Goal: Task Accomplishment & Management: Manage account settings

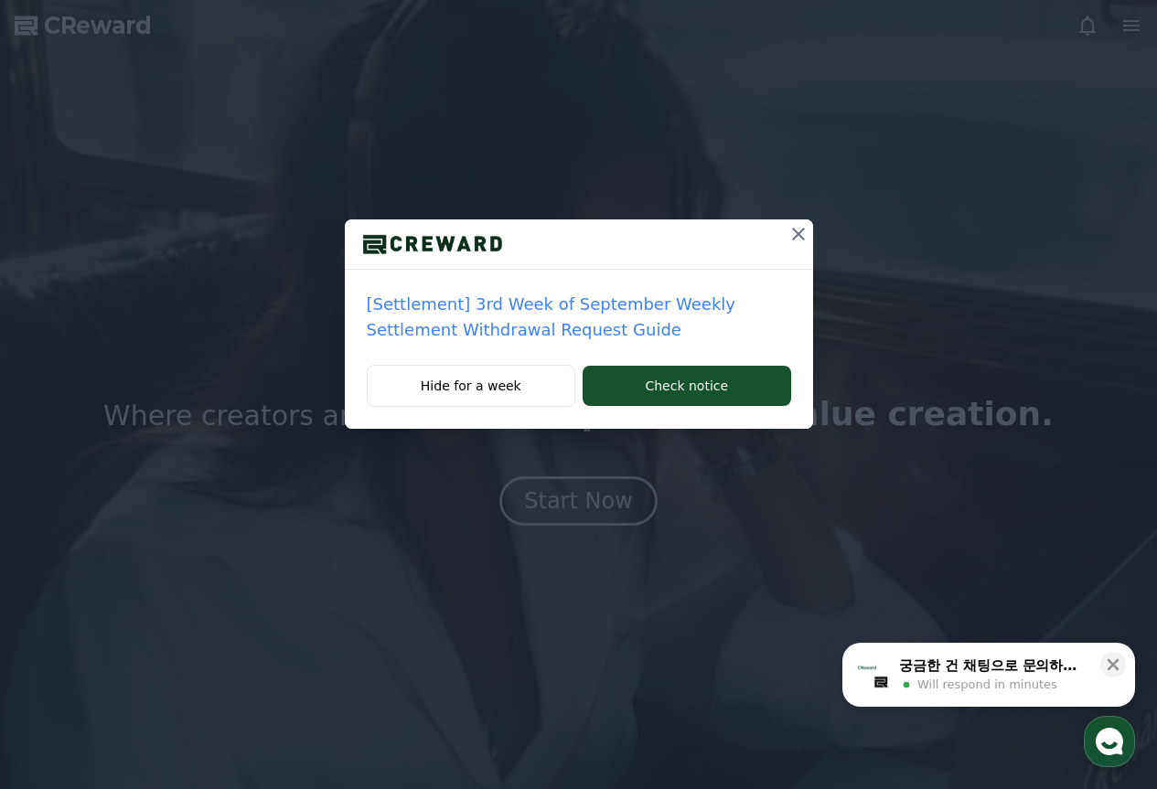
click at [791, 229] on icon at bounding box center [798, 234] width 22 height 22
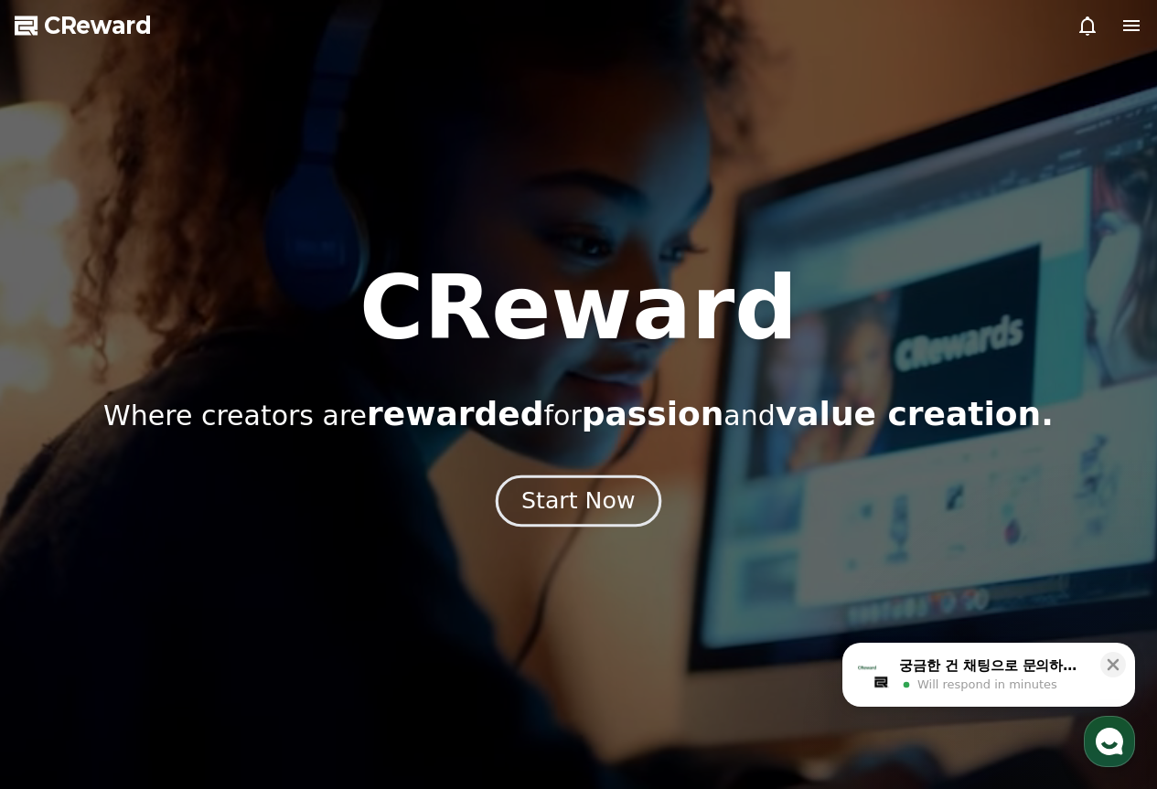
click at [617, 494] on div "Start Now" at bounding box center [577, 500] width 113 height 31
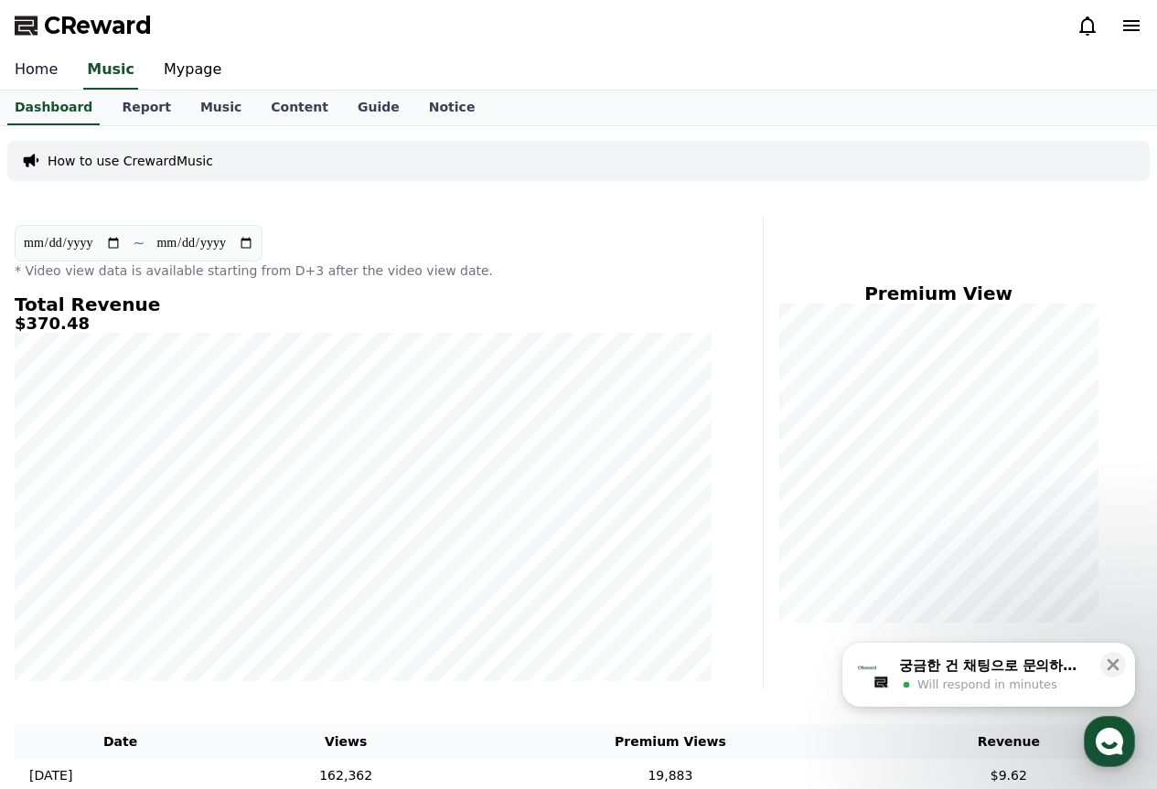
click at [24, 59] on link "Home" at bounding box center [36, 70] width 72 height 38
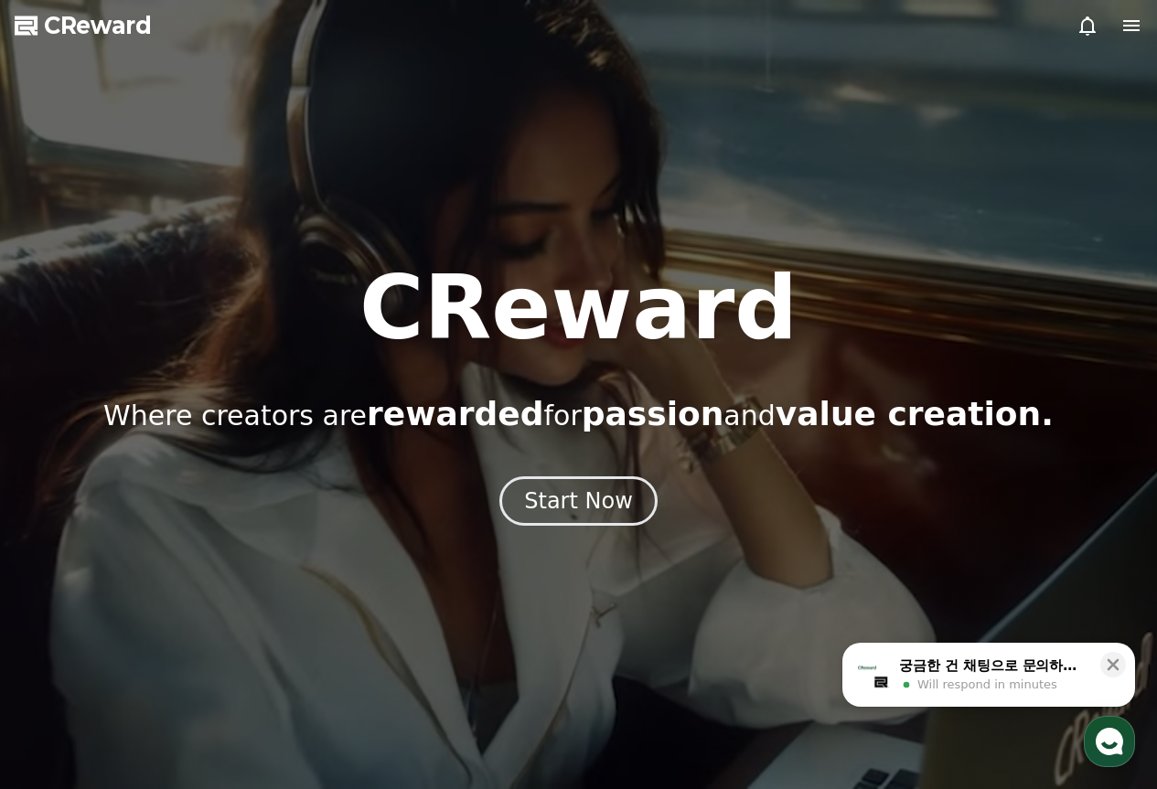
click at [1139, 14] on div at bounding box center [578, 394] width 1157 height 789
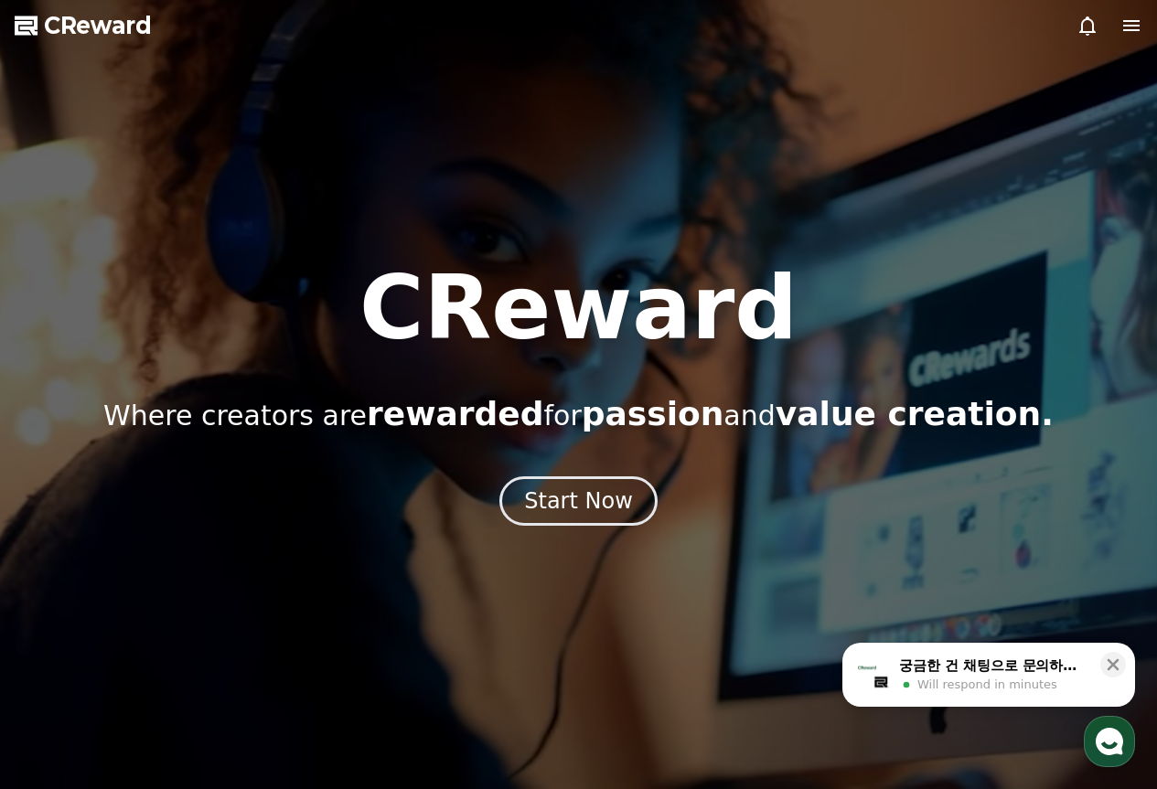
click at [1138, 19] on icon at bounding box center [1131, 26] width 22 height 22
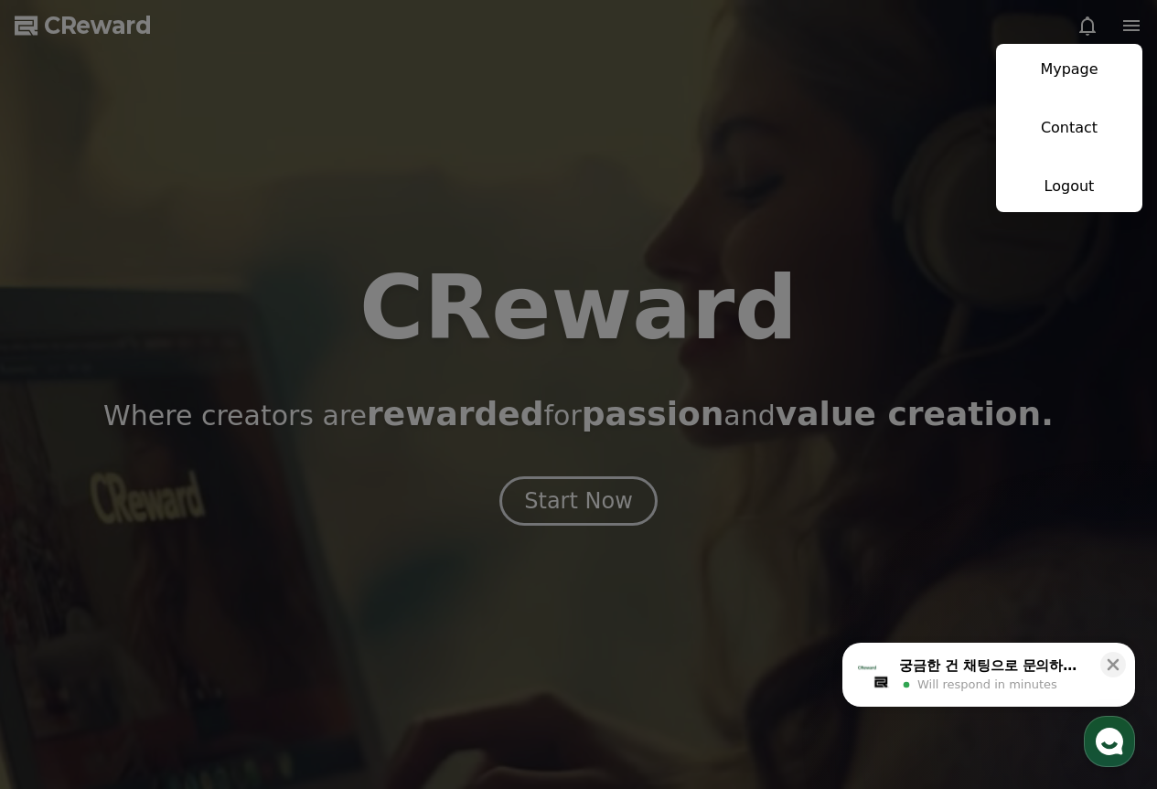
click at [678, 699] on button "close" at bounding box center [578, 394] width 1157 height 789
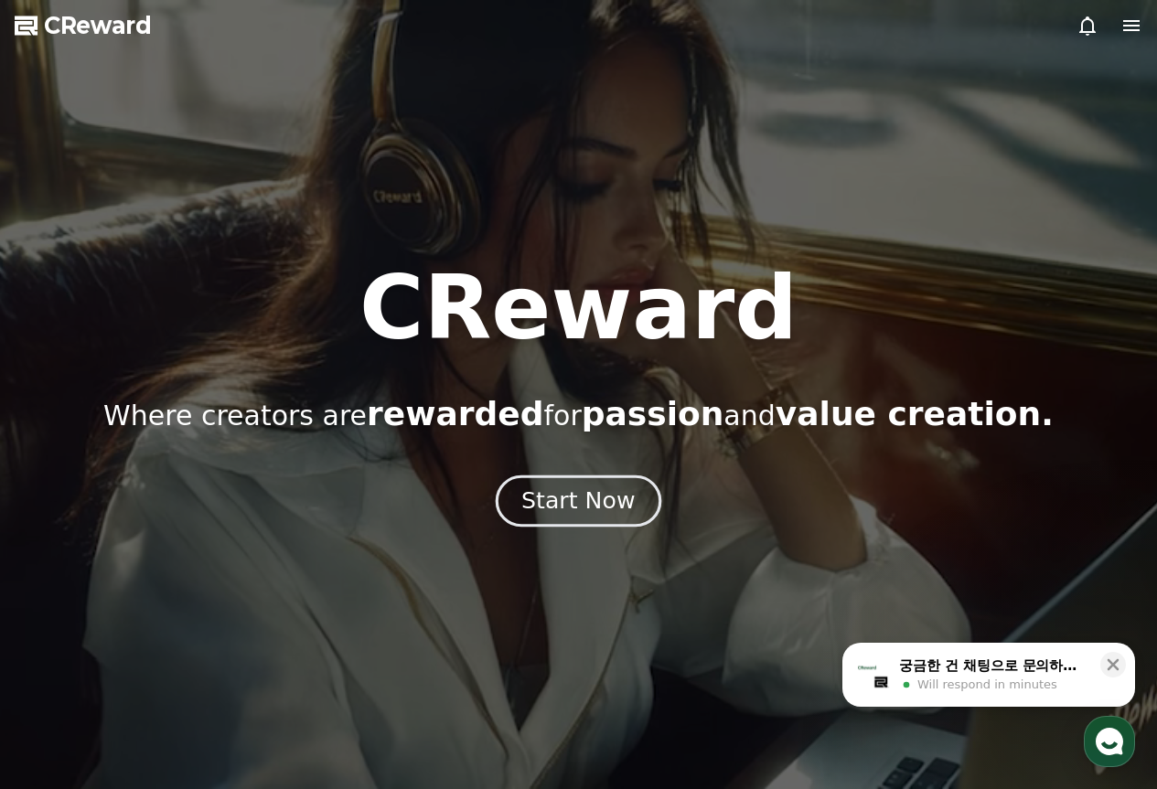
click at [592, 515] on div "Start Now" at bounding box center [577, 500] width 113 height 31
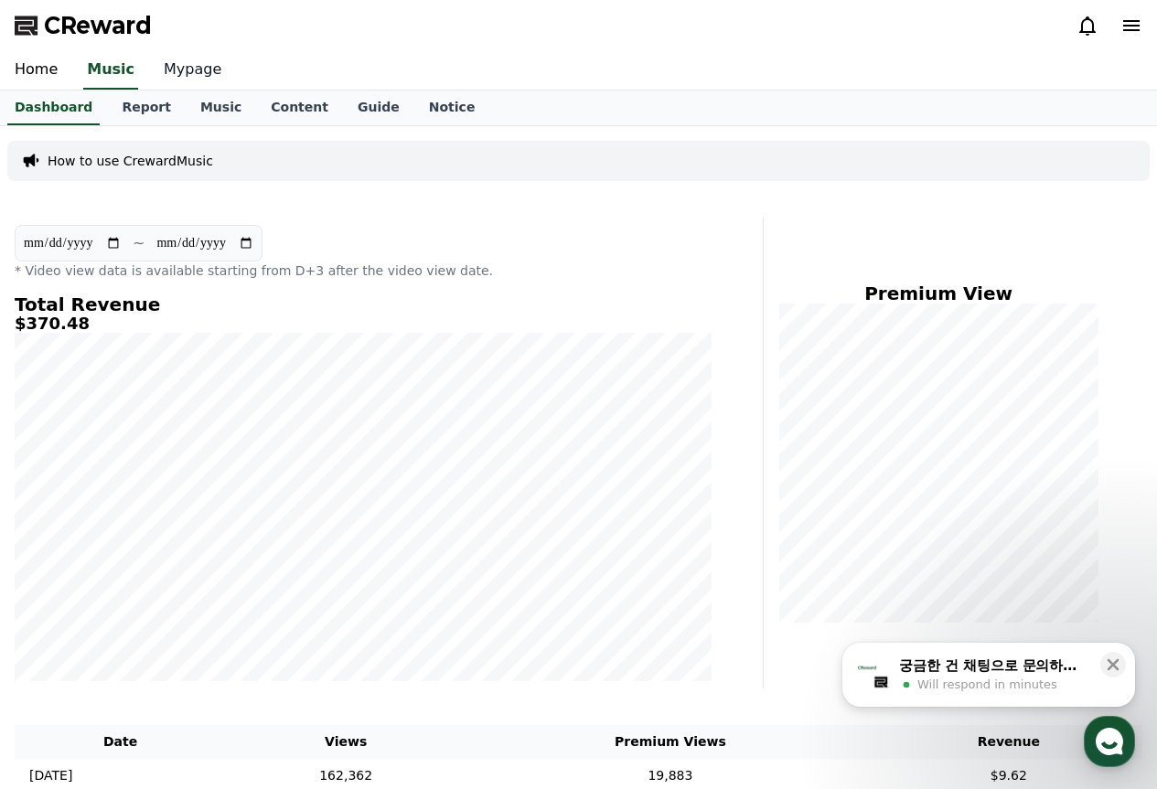
click at [198, 70] on link "Mypage" at bounding box center [192, 70] width 87 height 38
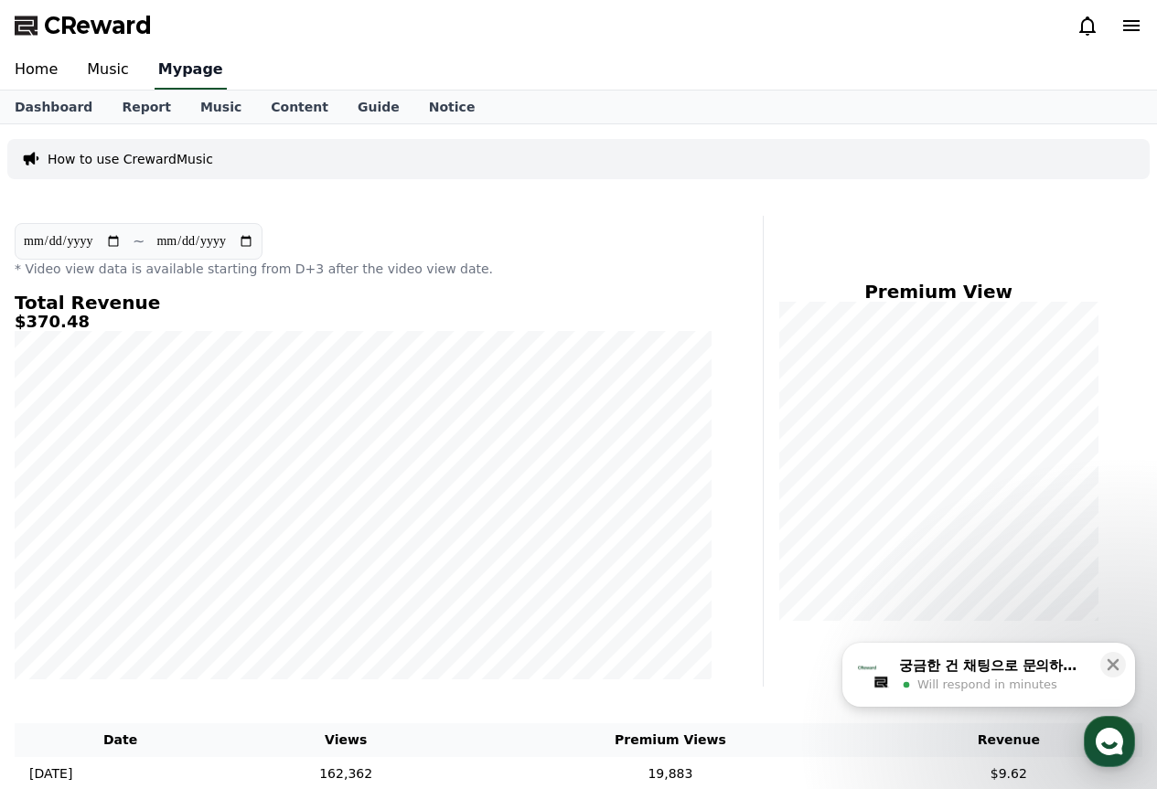
select select "**********"
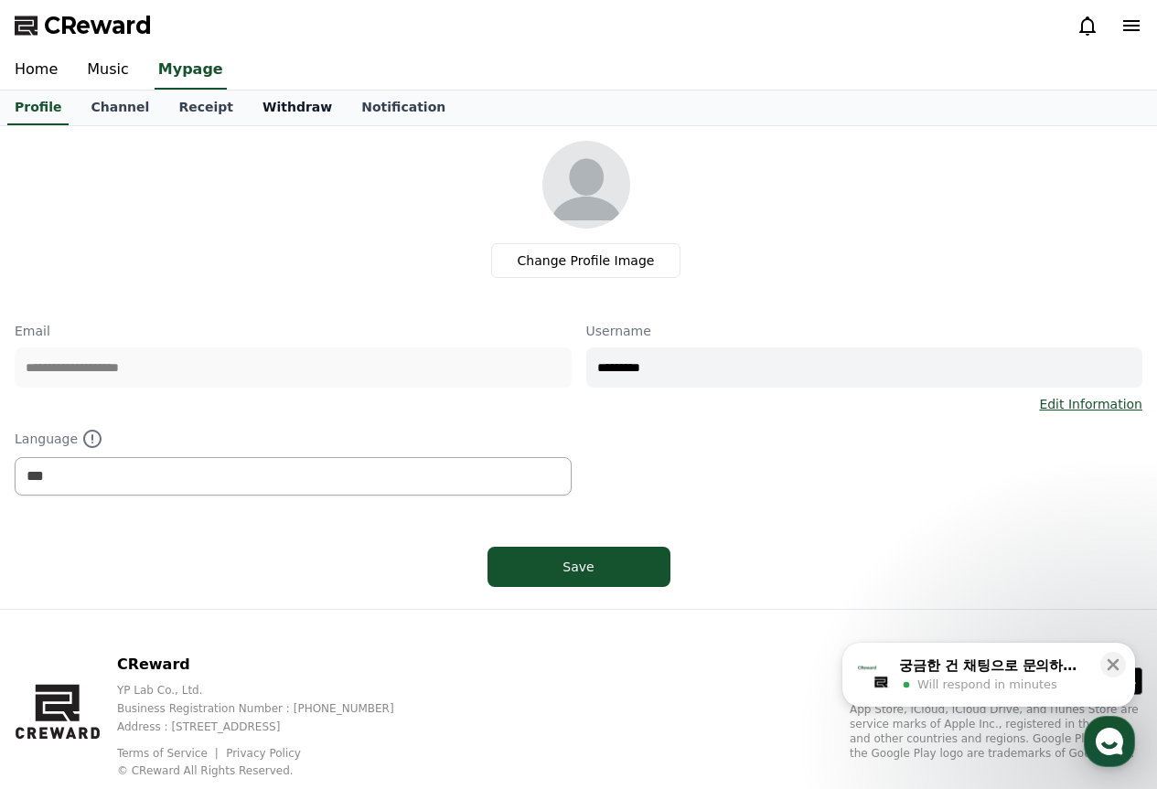
click at [248, 104] on link "Withdraw" at bounding box center [297, 108] width 99 height 35
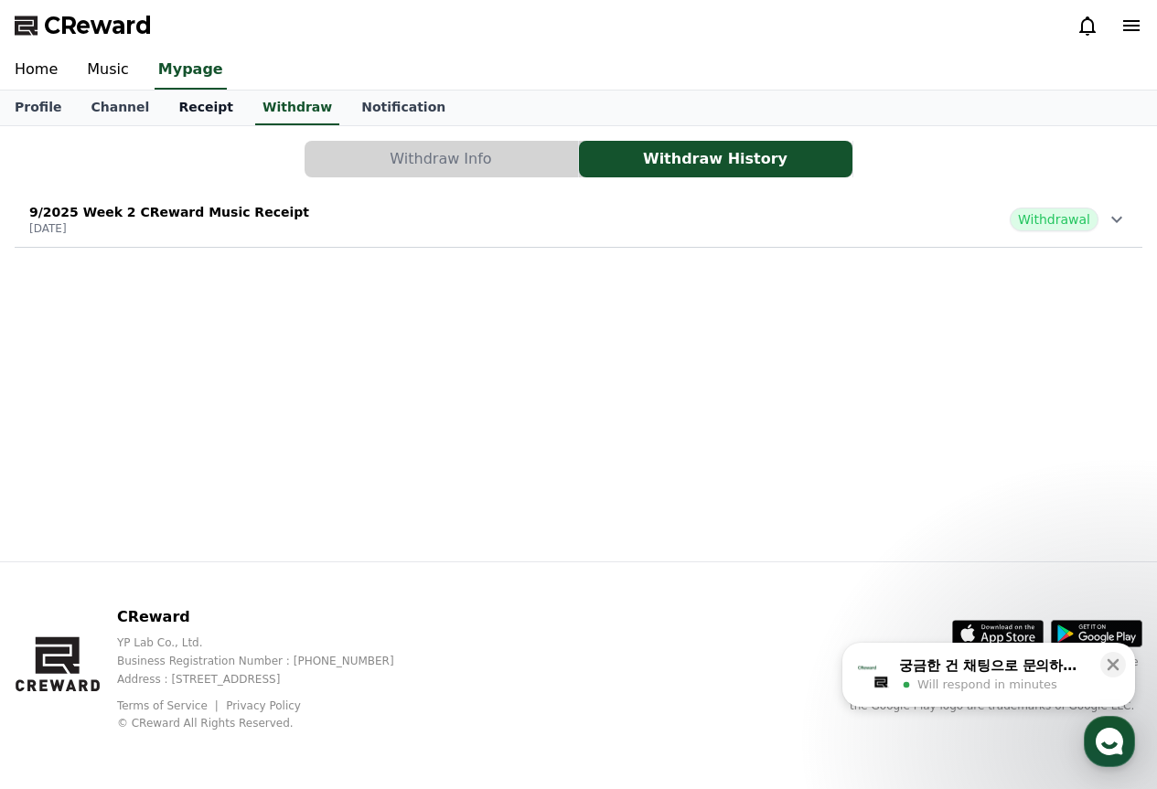
click at [188, 108] on link "Receipt" at bounding box center [206, 108] width 84 height 35
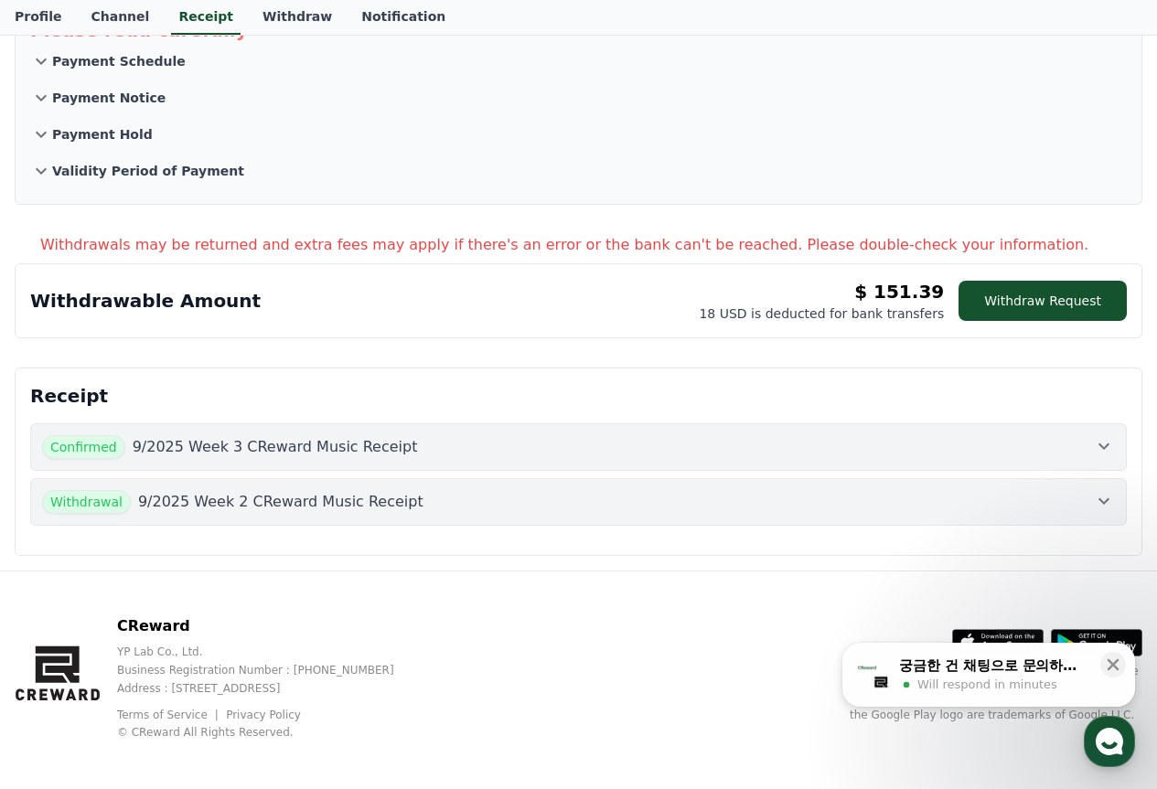
scroll to position [148, 0]
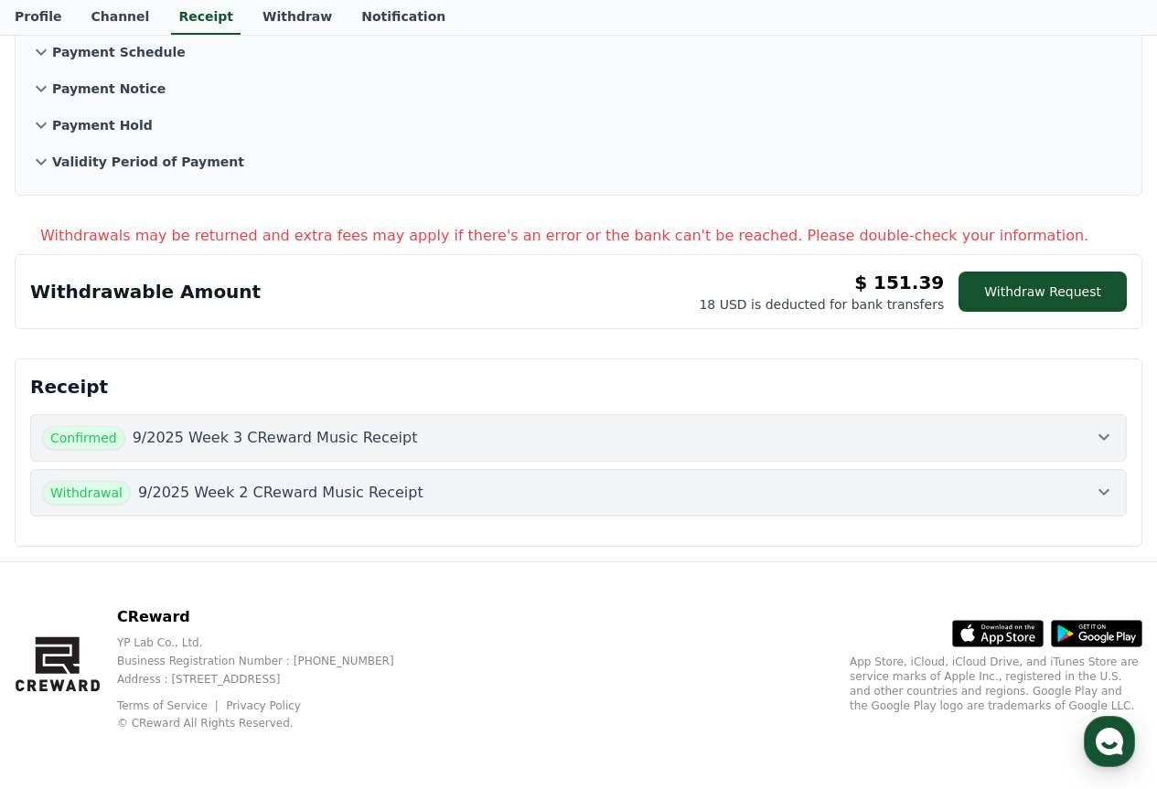
click at [698, 490] on div "Withdrawal 9/2025 Week 2 CReward Music Receipt" at bounding box center [578, 493] width 1072 height 24
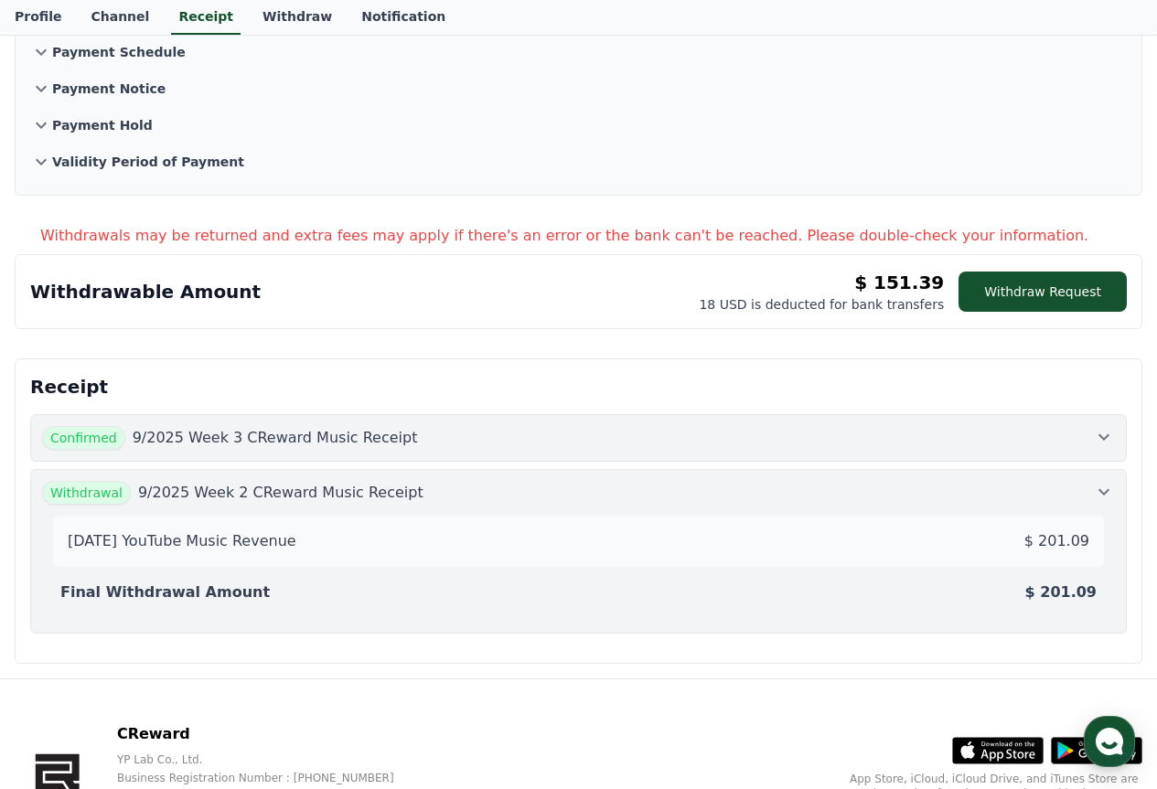
click at [731, 450] on button "Confirmed 9/2025 Week 3 CReward Music Receipt" at bounding box center [578, 438] width 1096 height 48
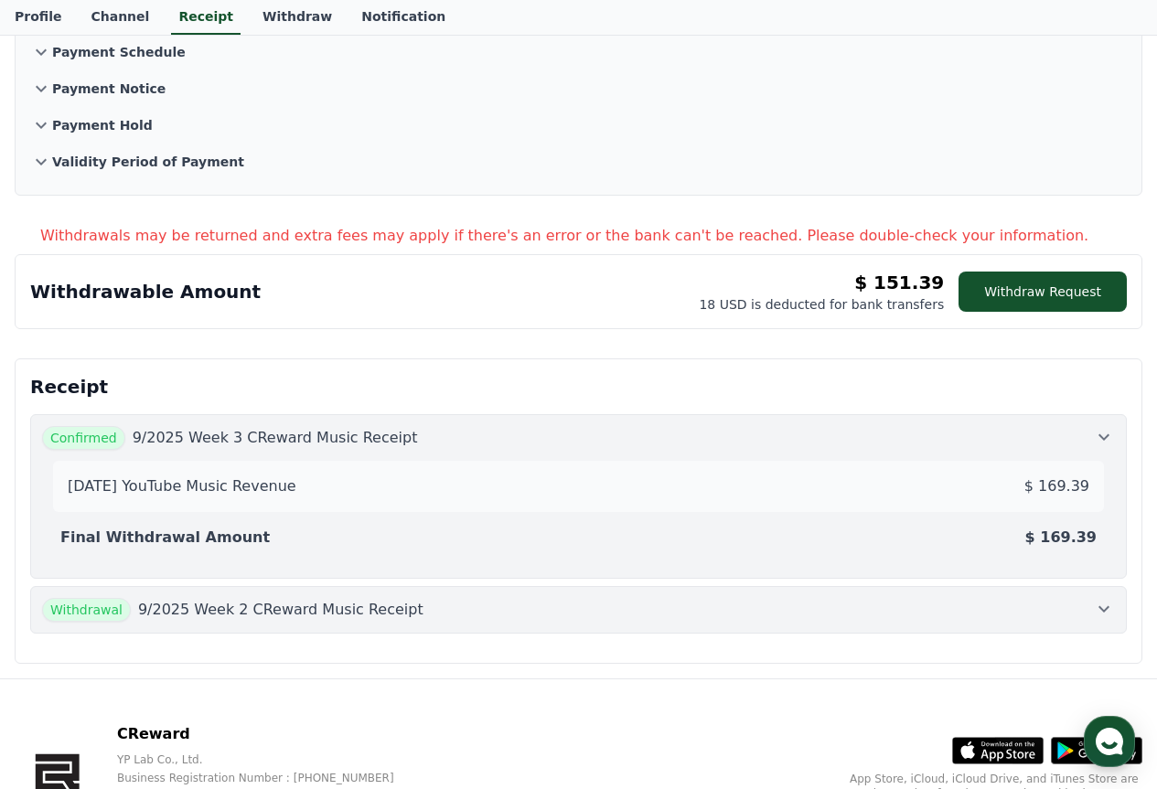
click at [720, 489] on div "[DATE] YouTube Music Revenue $ 169.39" at bounding box center [578, 486] width 1036 height 37
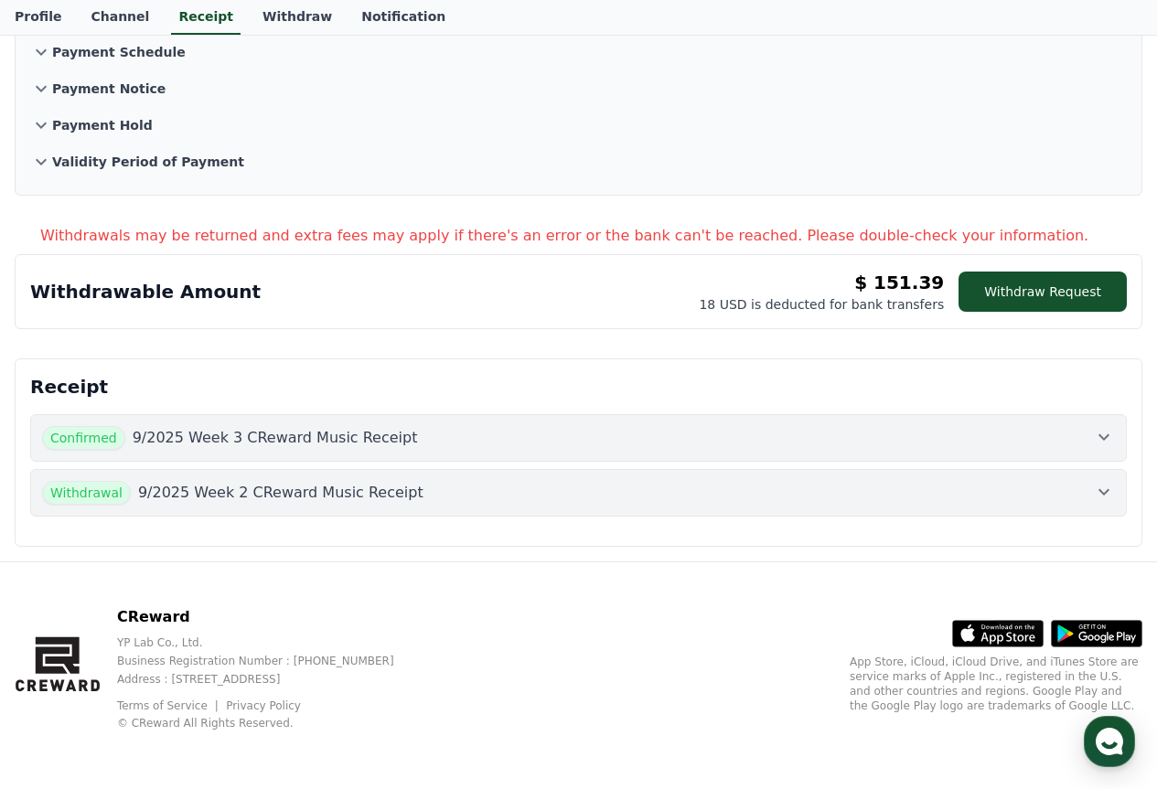
click at [723, 453] on button "Confirmed 9/2025 Week 3 CReward Music Receipt" at bounding box center [578, 438] width 1096 height 48
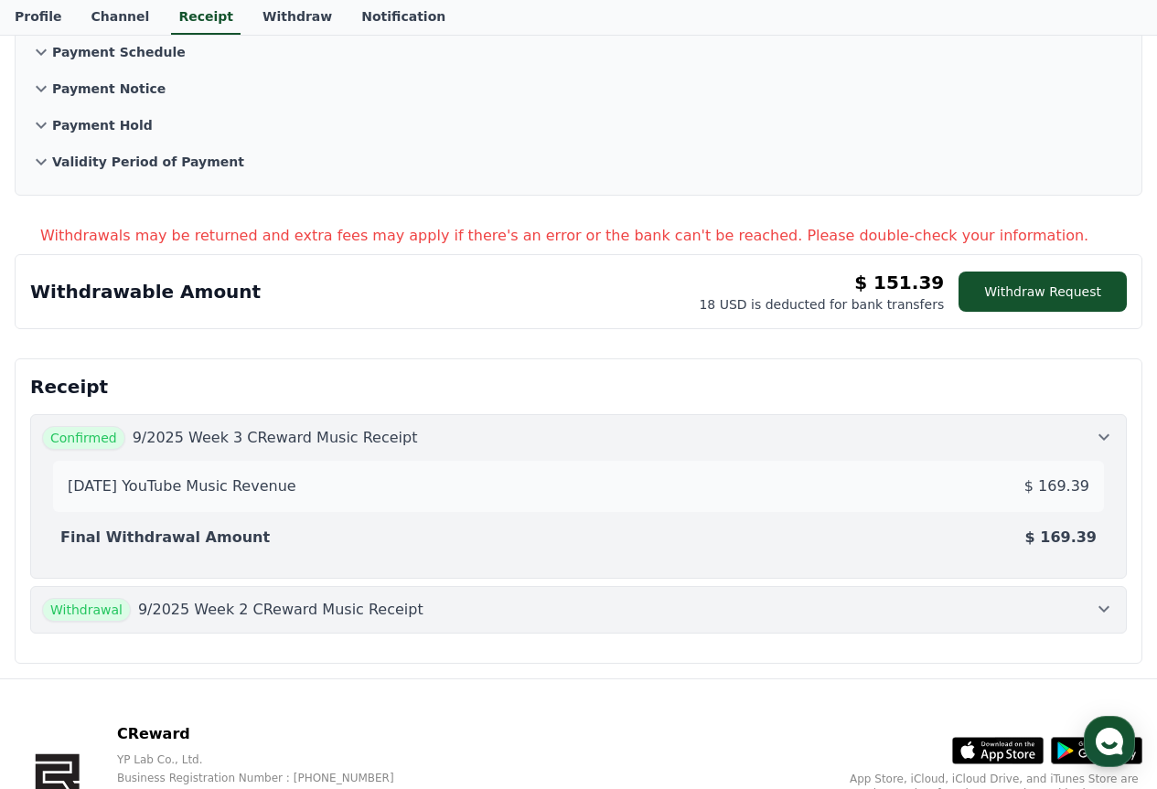
click at [843, 520] on div "Final Withdrawal Amount $ 169.39" at bounding box center [578, 537] width 1050 height 37
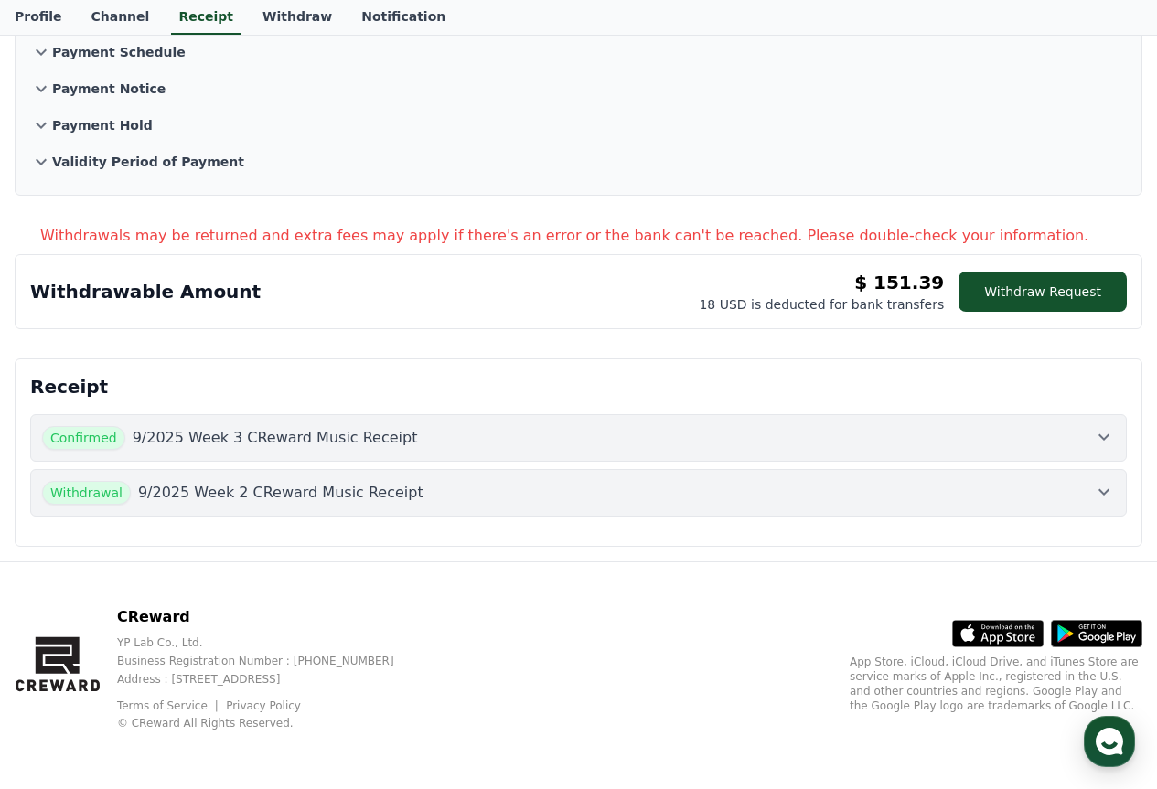
click at [1062, 432] on div "Confirmed 9/2025 Week 3 CReward Music Receipt" at bounding box center [578, 438] width 1072 height 24
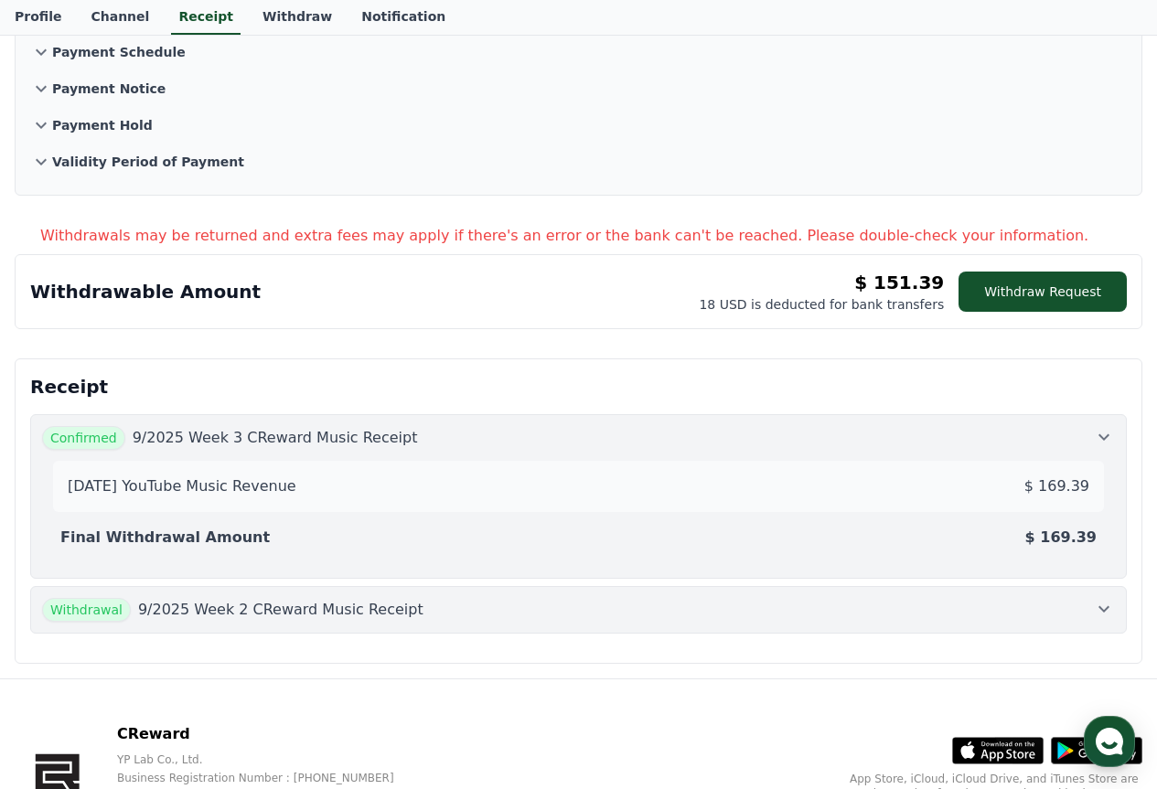
click at [304, 484] on div "[DATE] YouTube Music Revenue $ 169.39" at bounding box center [578, 486] width 1036 height 37
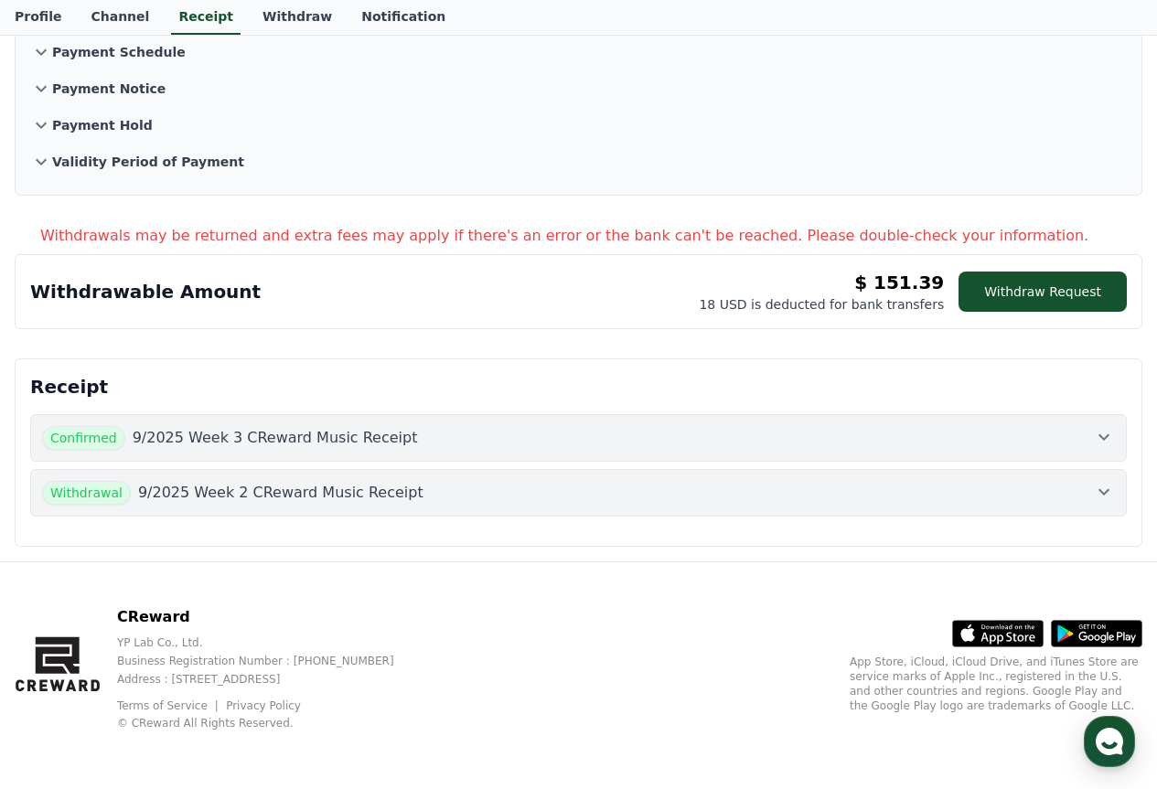
click at [353, 435] on p "9/2025 Week 3 CReward Music Receipt" at bounding box center [275, 438] width 285 height 22
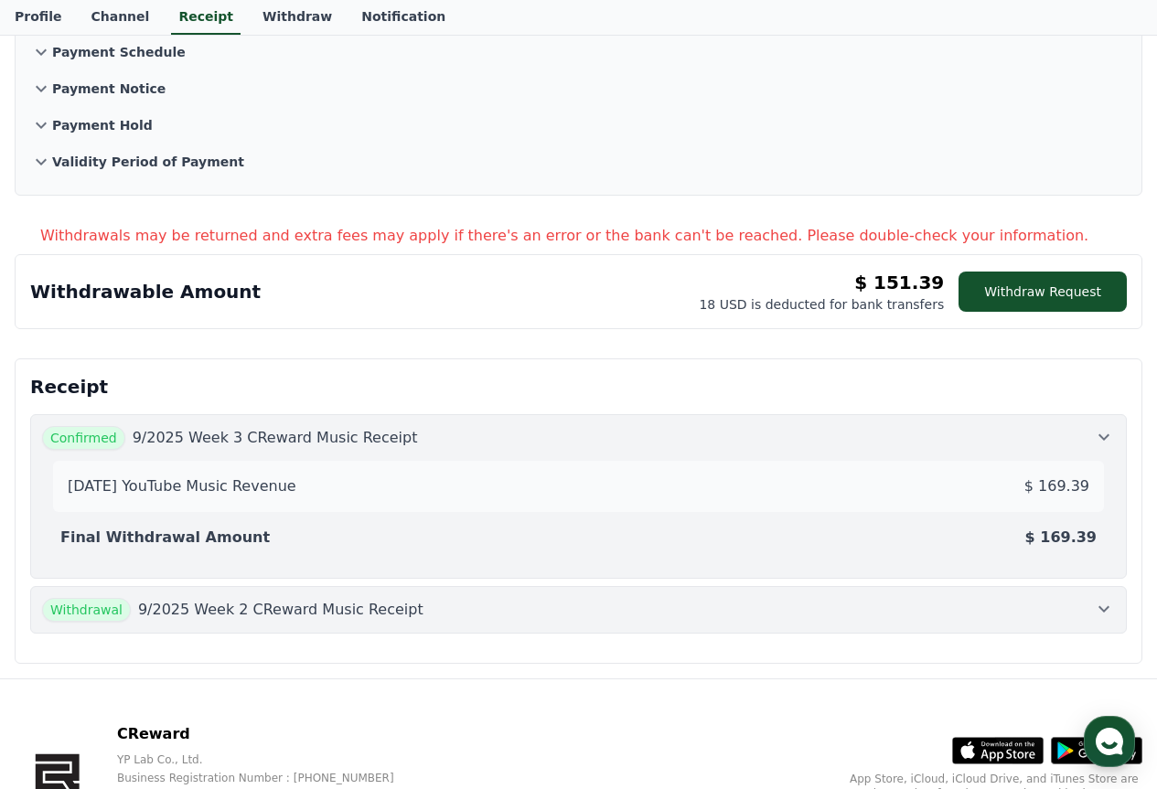
click at [279, 494] on p "[DATE] YouTube Music Revenue" at bounding box center [182, 486] width 229 height 22
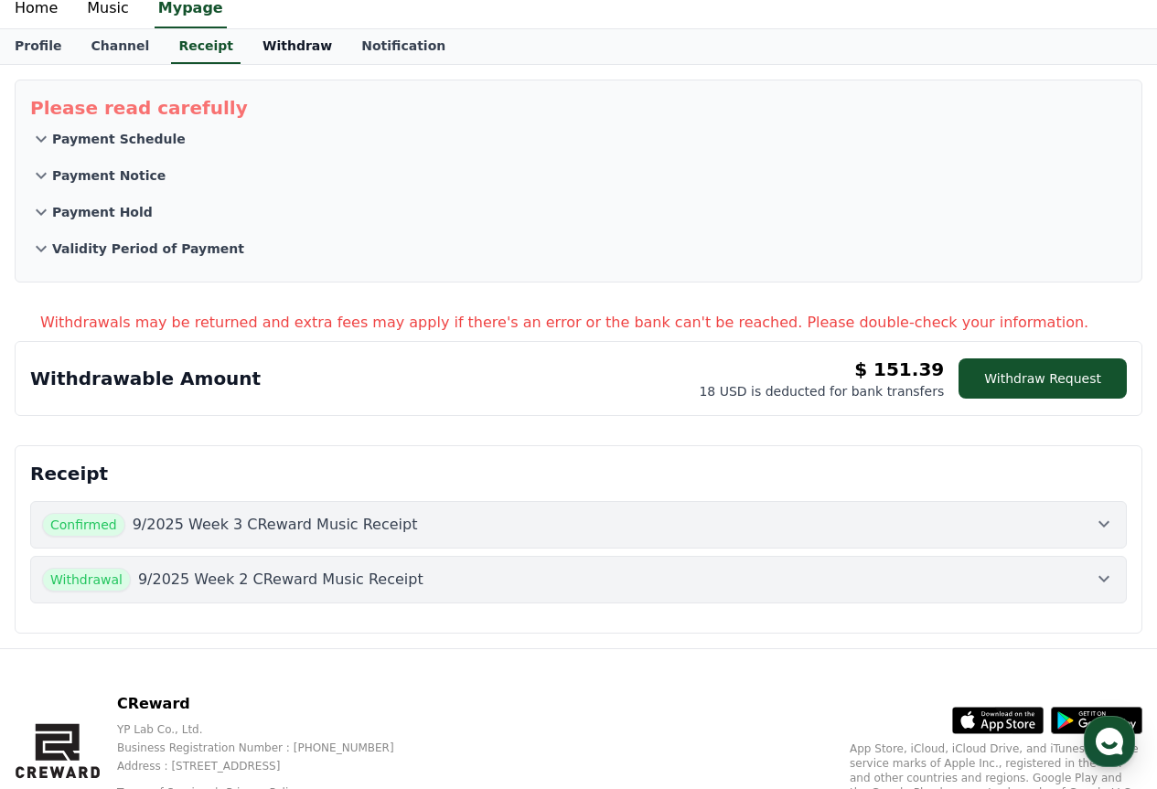
scroll to position [57, 0]
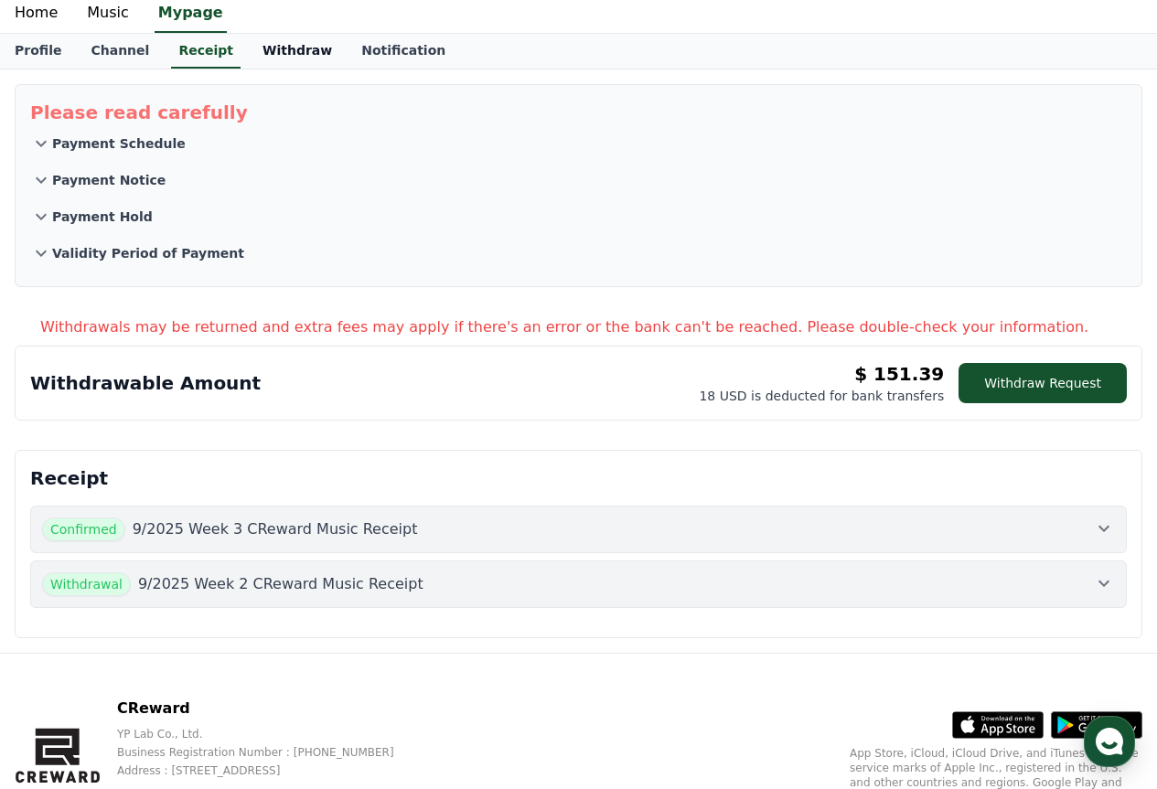
click at [284, 58] on link "Withdraw" at bounding box center [297, 51] width 99 height 35
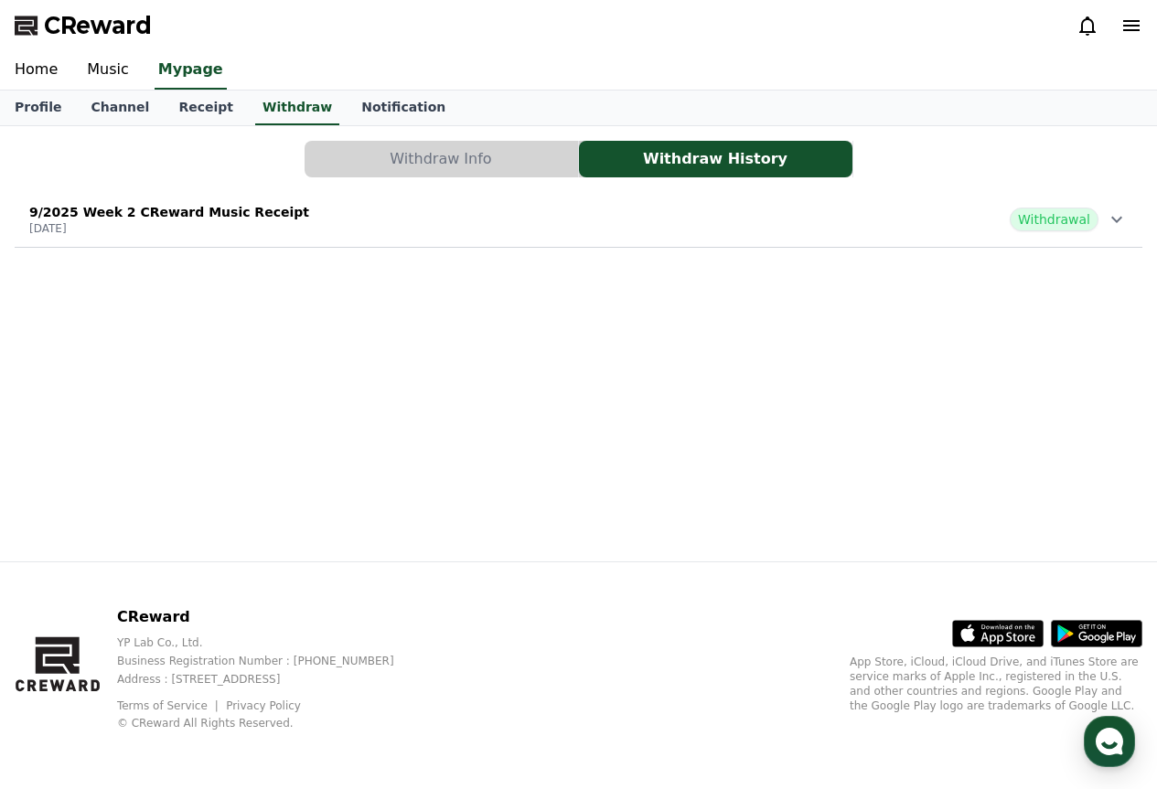
click at [370, 238] on div "9/2025 Week 2 CReward Music Receipt [DATE] Withdrawal" at bounding box center [578, 220] width 1127 height 48
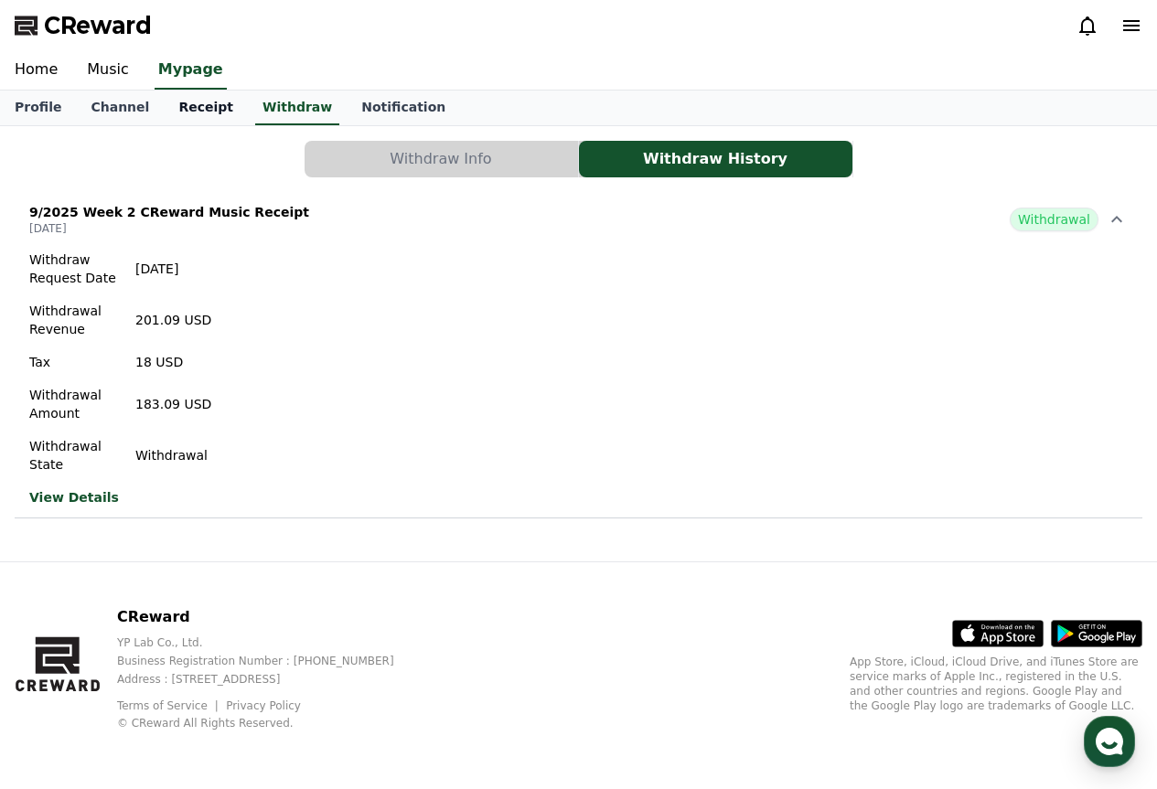
click at [212, 112] on link "Receipt" at bounding box center [206, 108] width 84 height 35
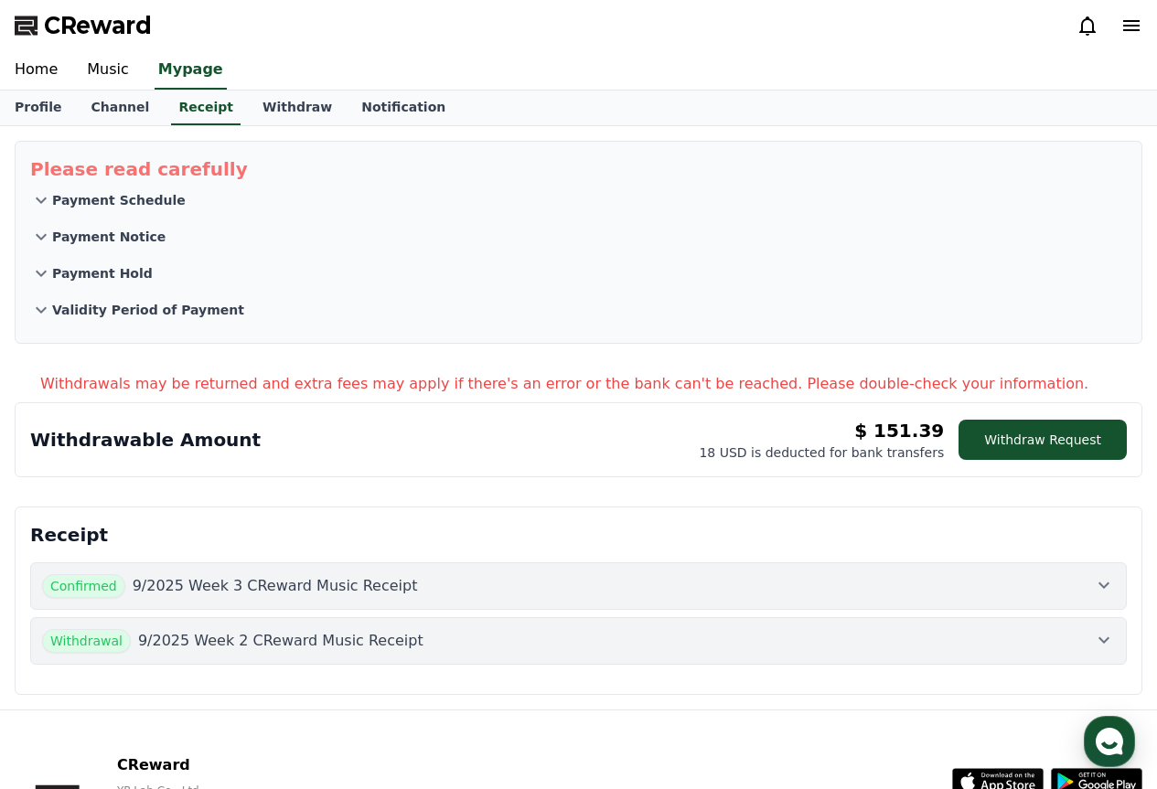
click at [622, 590] on div "Confirmed 9/2025 Week 3 CReward Music Receipt" at bounding box center [578, 586] width 1072 height 24
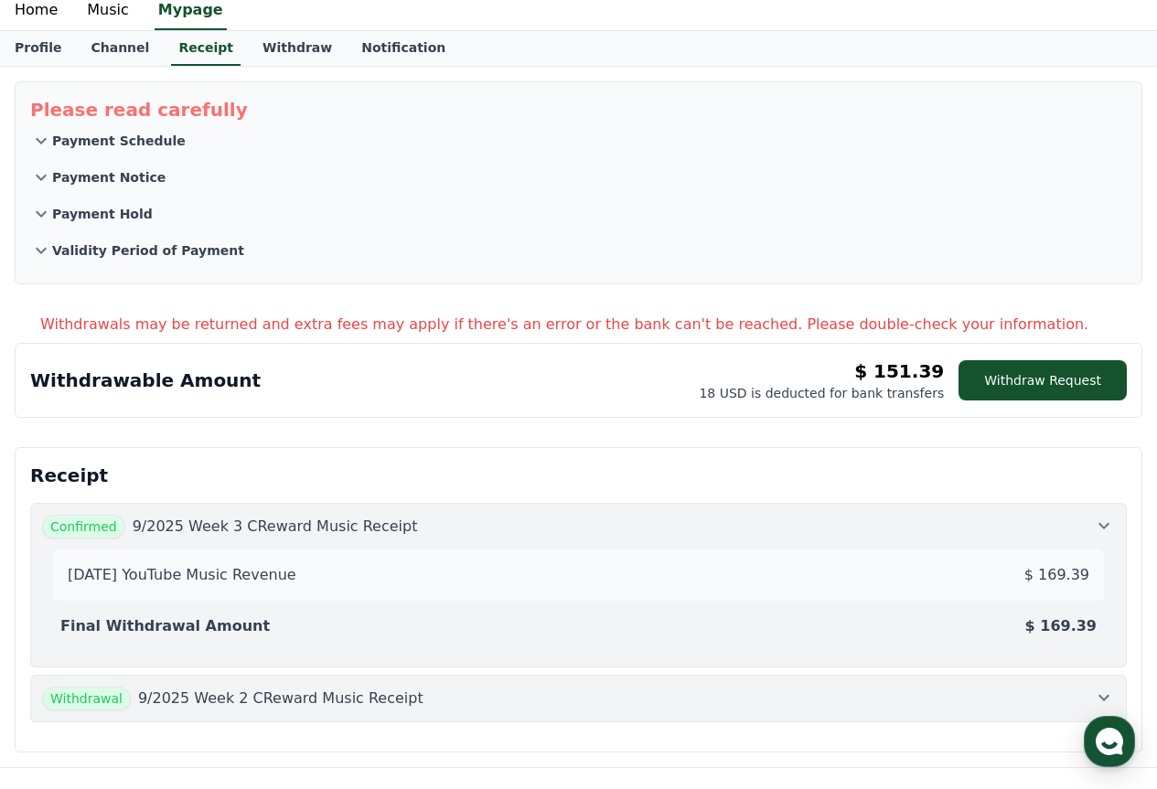
scroll to position [91, 0]
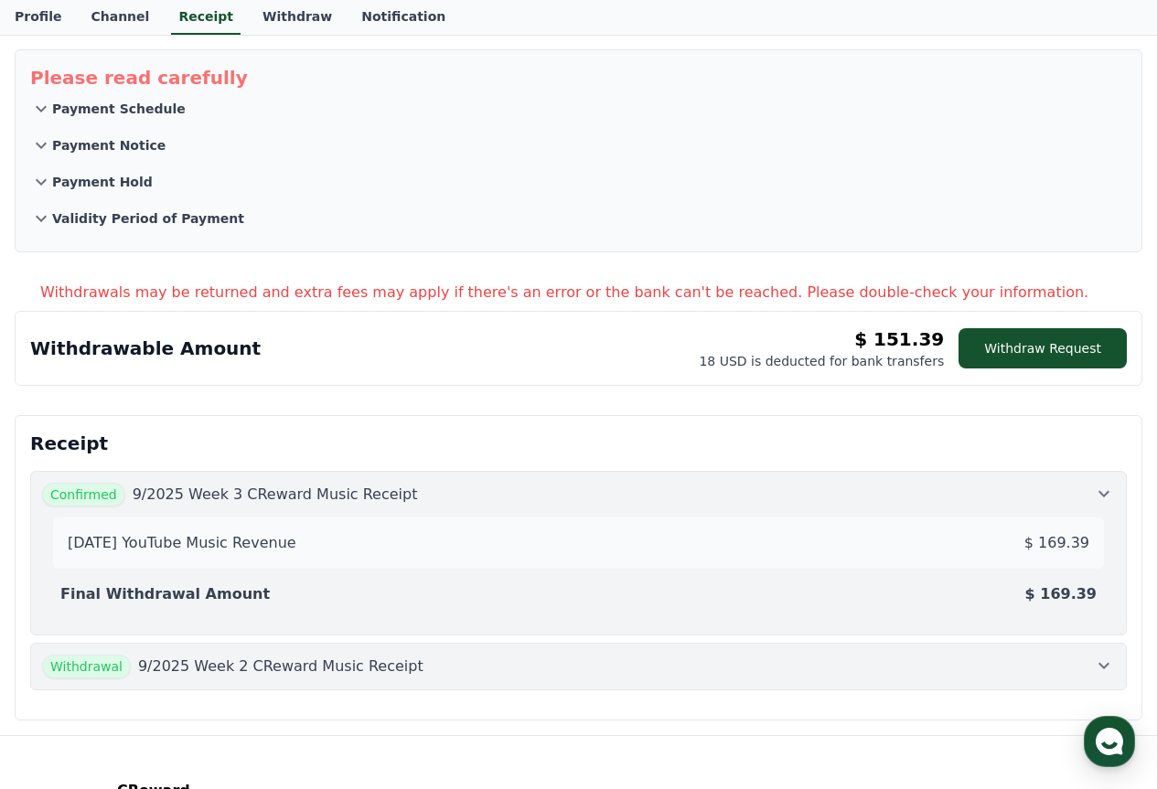
click at [1074, 602] on p "$ 169.39" at bounding box center [1060, 594] width 71 height 22
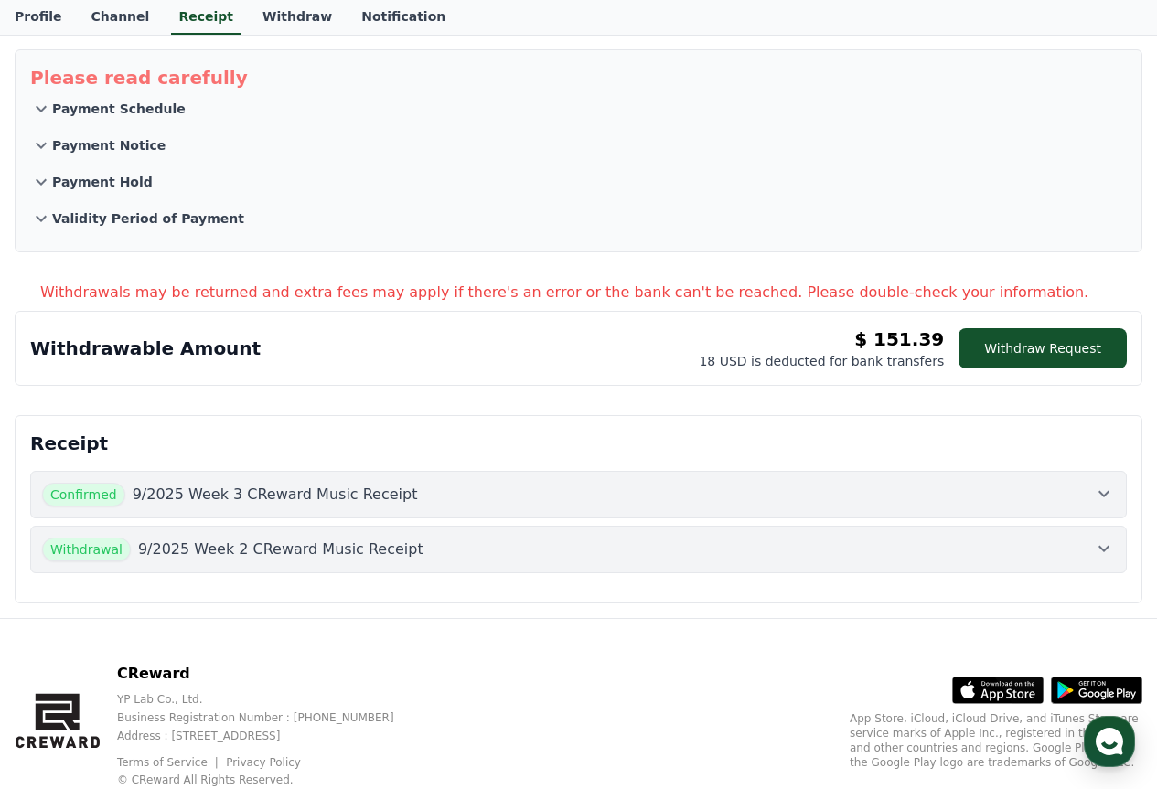
click at [1034, 543] on div "Withdrawal 9/2025 Week 2 CReward Music Receipt" at bounding box center [578, 550] width 1072 height 24
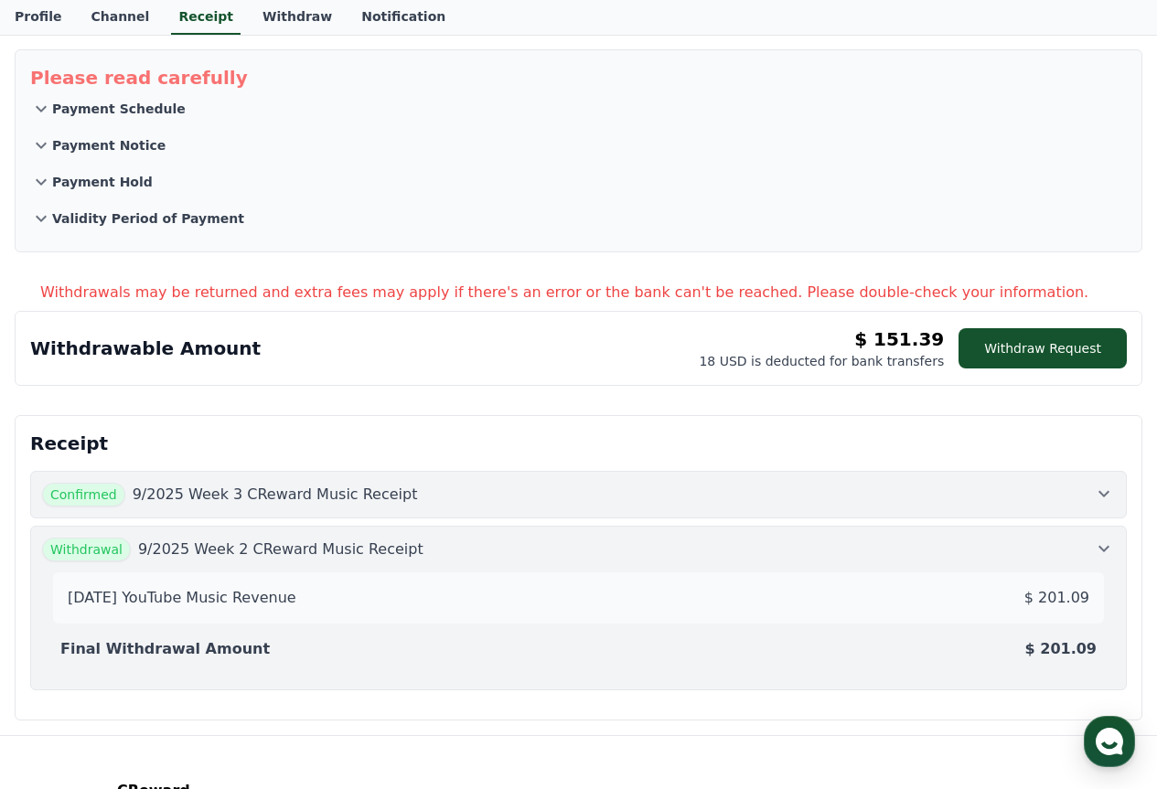
click at [930, 487] on div "Confirmed 9/2025 Week 3 CReward Music Receipt" at bounding box center [578, 495] width 1072 height 24
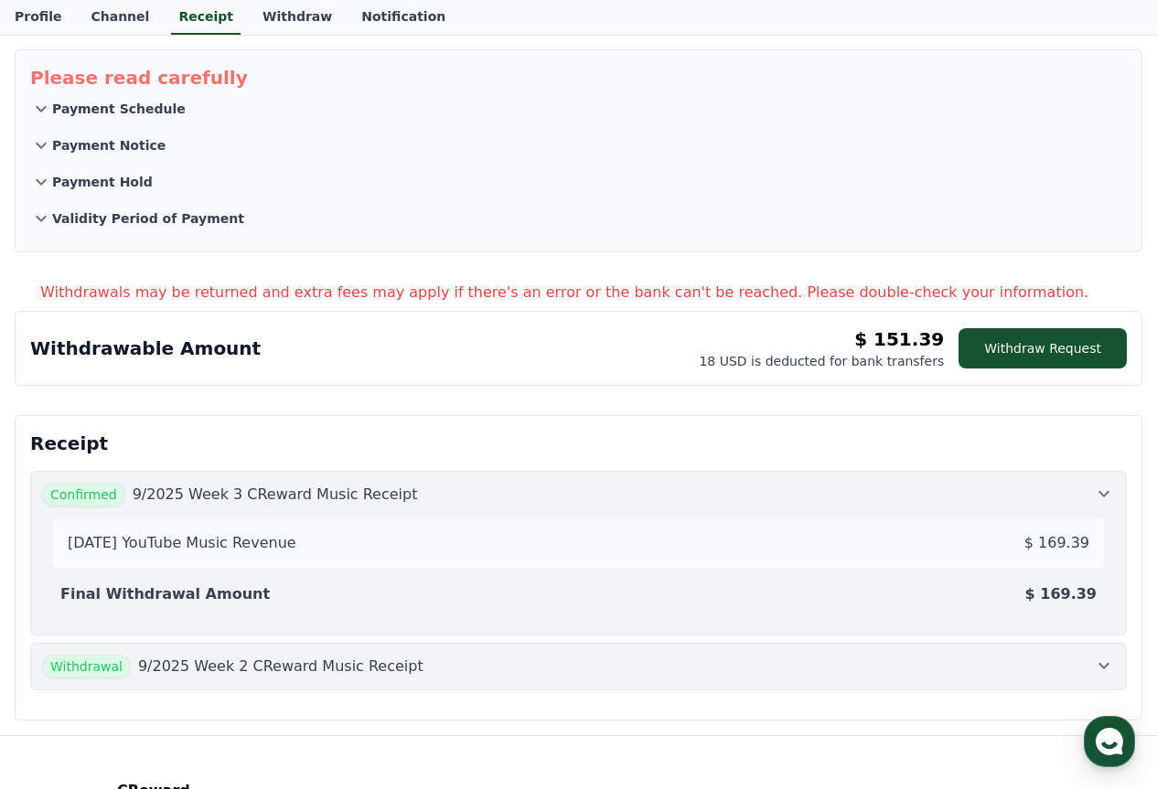
click at [931, 501] on div "Confirmed 9/2025 Week 3 CReward Music Receipt" at bounding box center [578, 495] width 1072 height 24
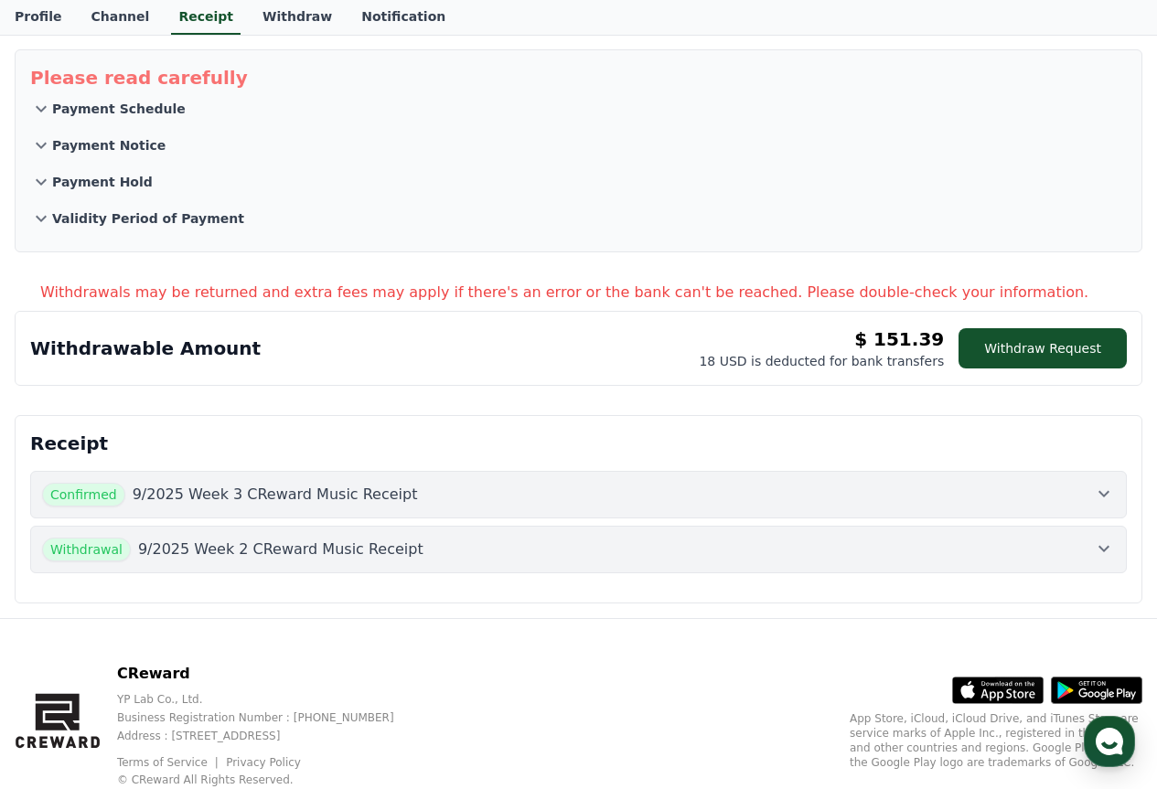
click at [999, 551] on div "Withdrawal 9/2025 Week 2 CReward Music Receipt" at bounding box center [578, 550] width 1072 height 24
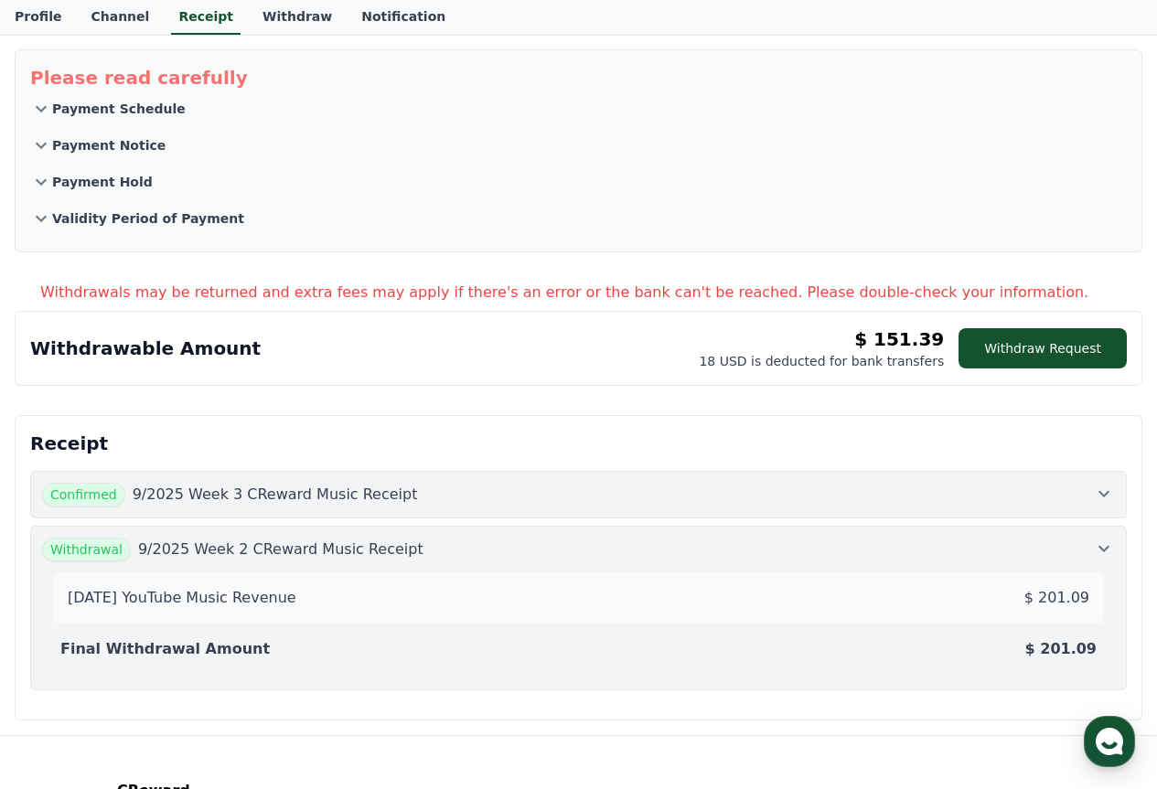
click at [999, 551] on div "Withdrawal 9/2025 Week 2 CReward Music Receipt" at bounding box center [578, 550] width 1072 height 24
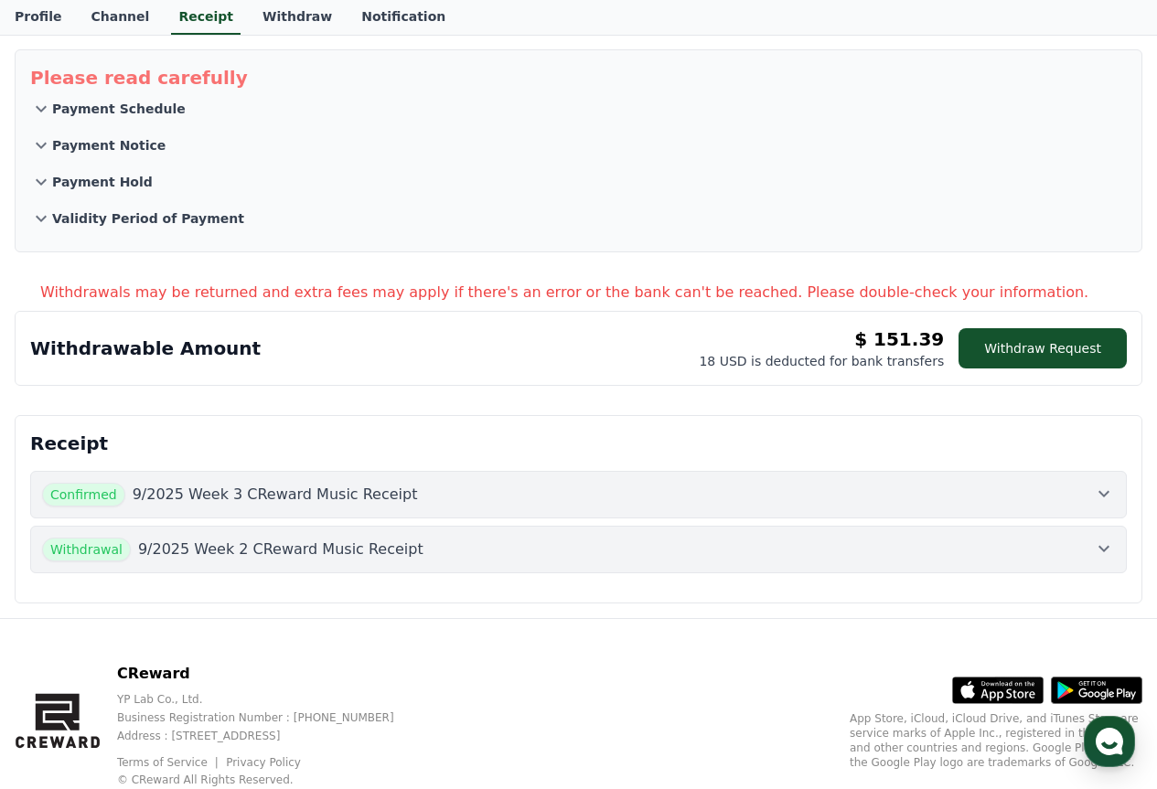
click at [943, 510] on button "Confirmed 9/2025 Week 3 CReward Music Receipt" at bounding box center [578, 495] width 1096 height 48
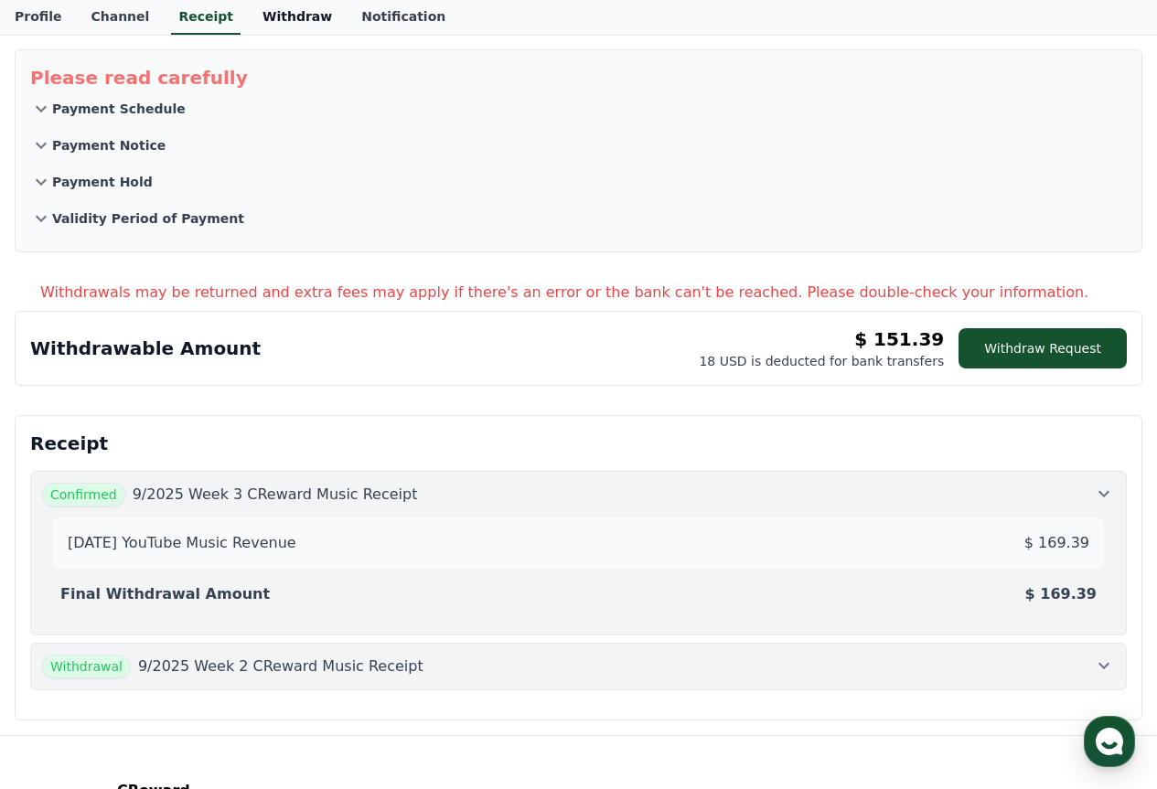
click at [297, 20] on link "Withdraw" at bounding box center [297, 17] width 99 height 35
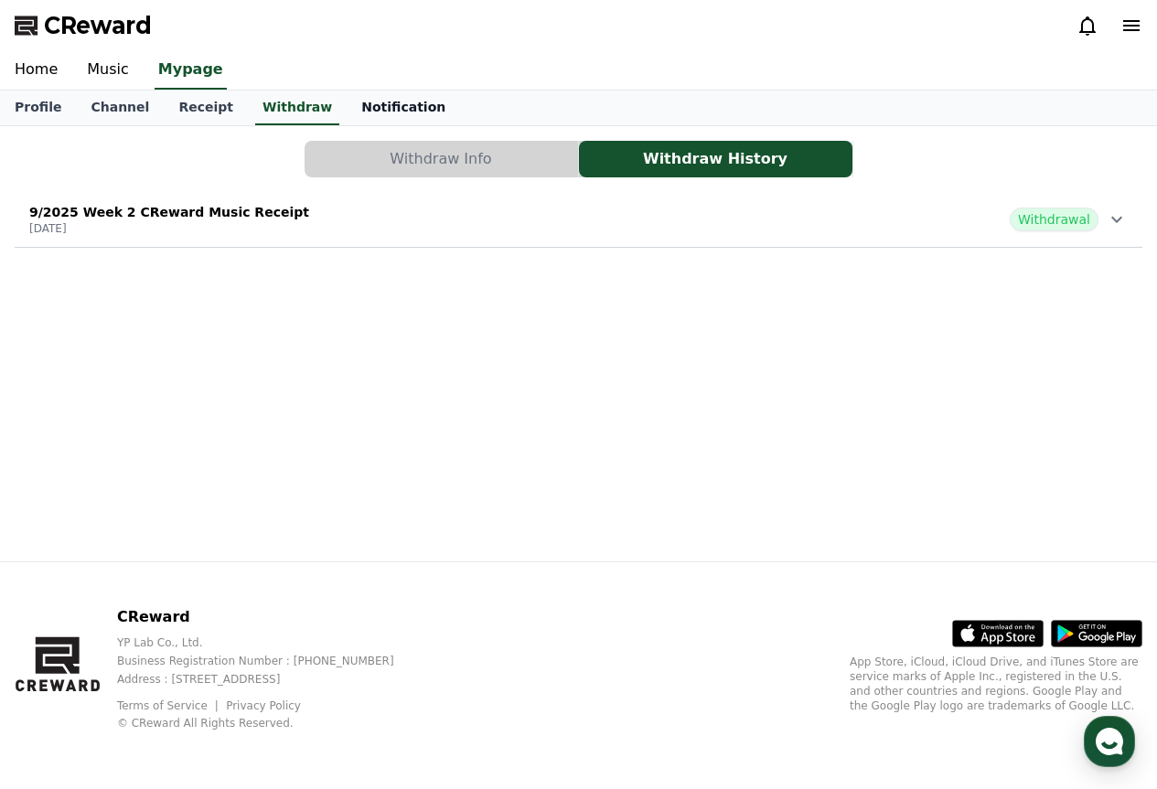
click at [367, 101] on link "Notification" at bounding box center [402, 108] width 113 height 35
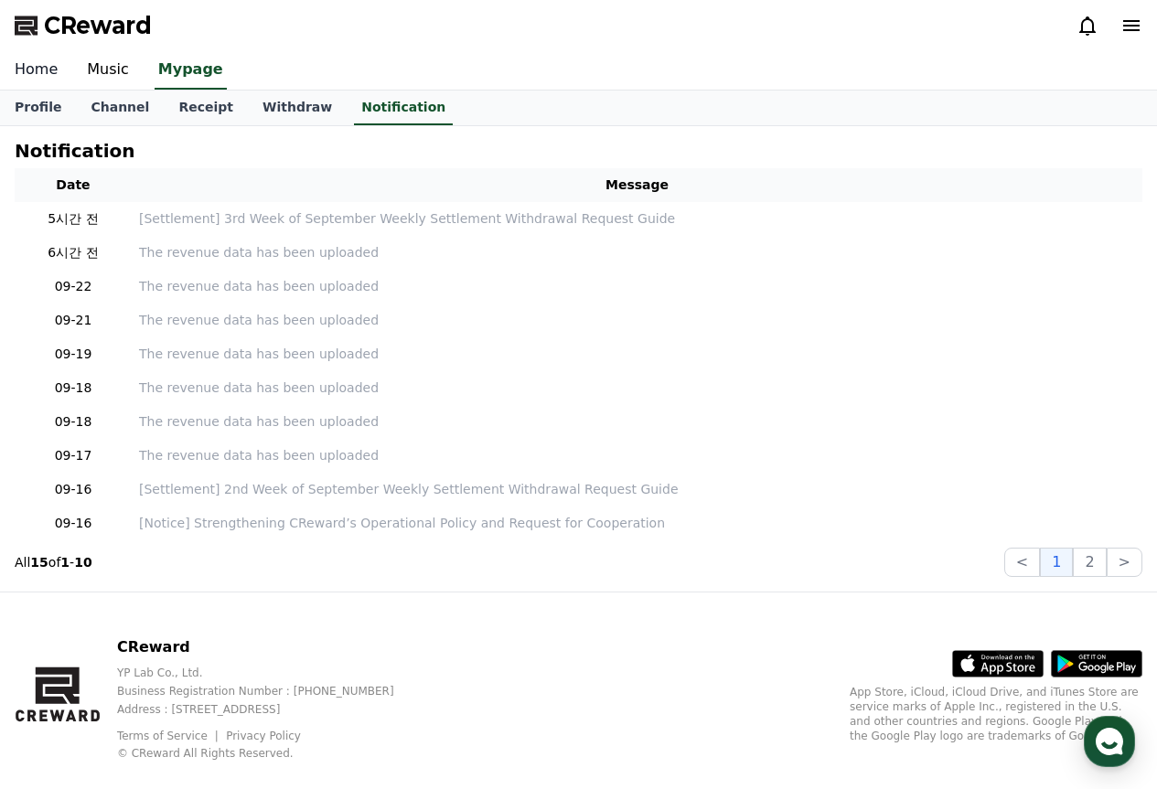
click at [37, 72] on link "Home" at bounding box center [36, 70] width 72 height 38
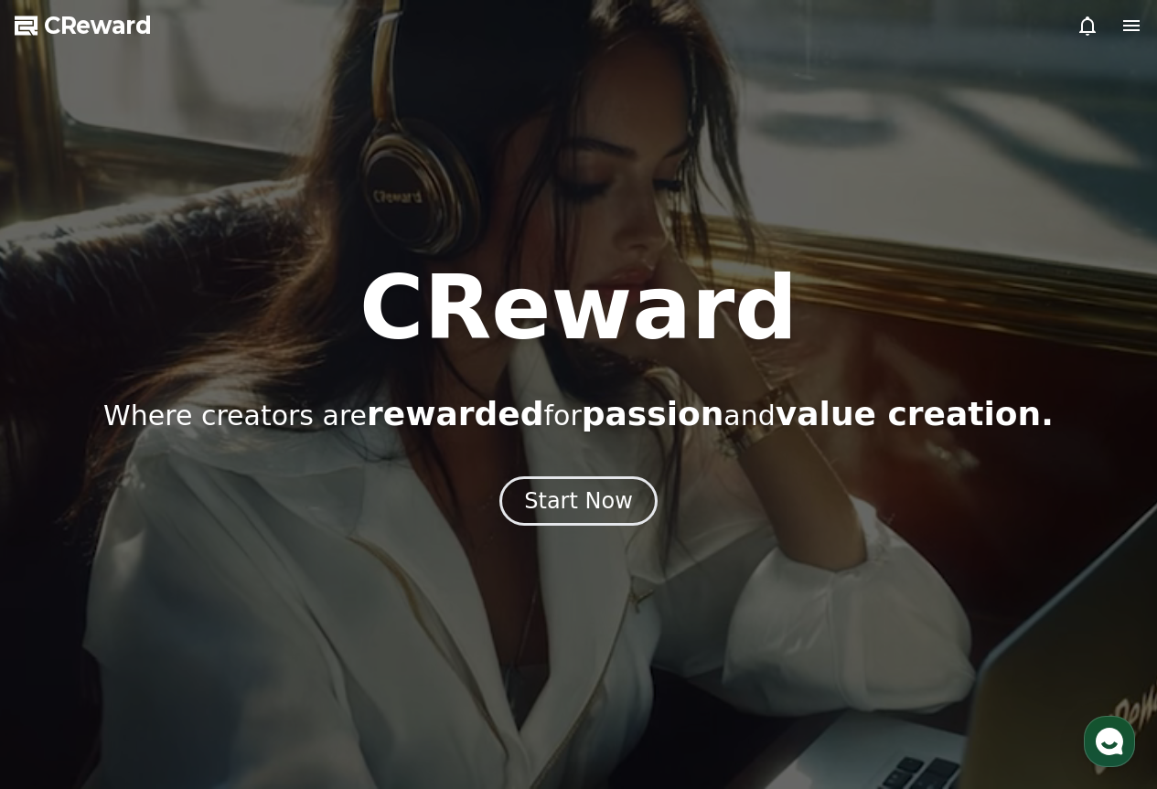
click at [607, 541] on div at bounding box center [578, 394] width 1157 height 789
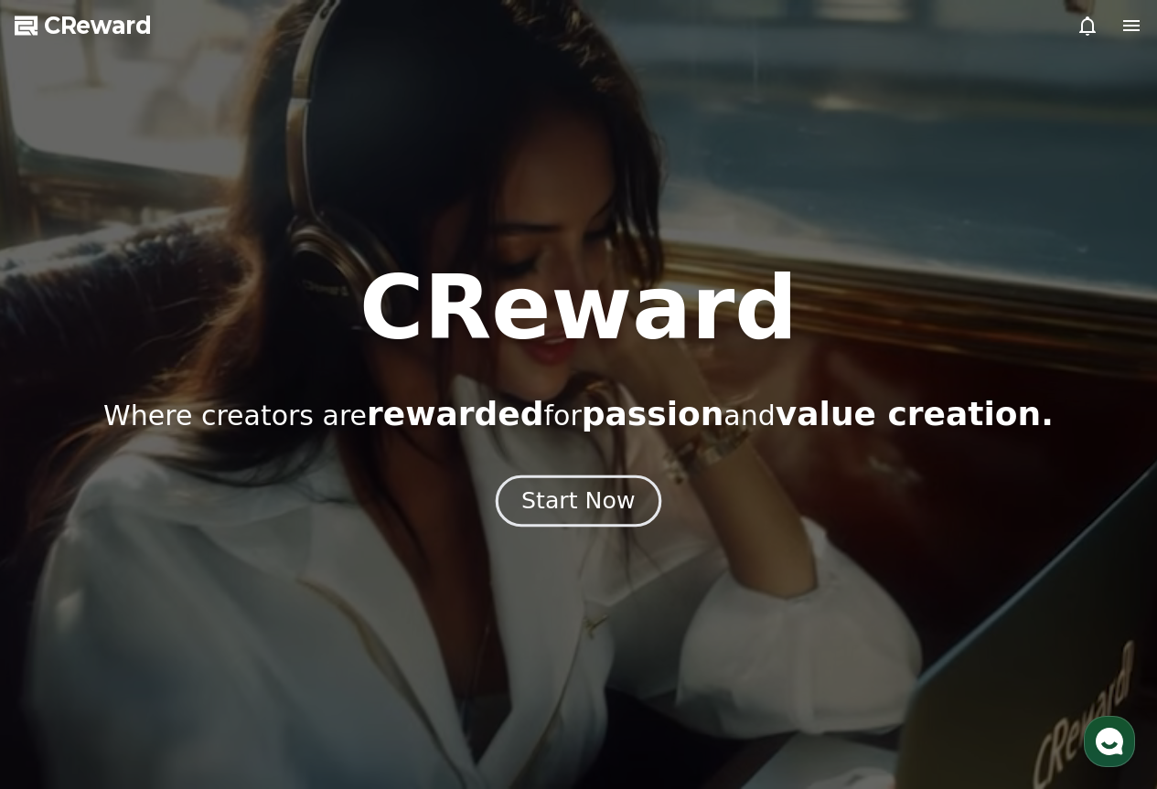
click at [577, 494] on div "Start Now" at bounding box center [577, 500] width 113 height 31
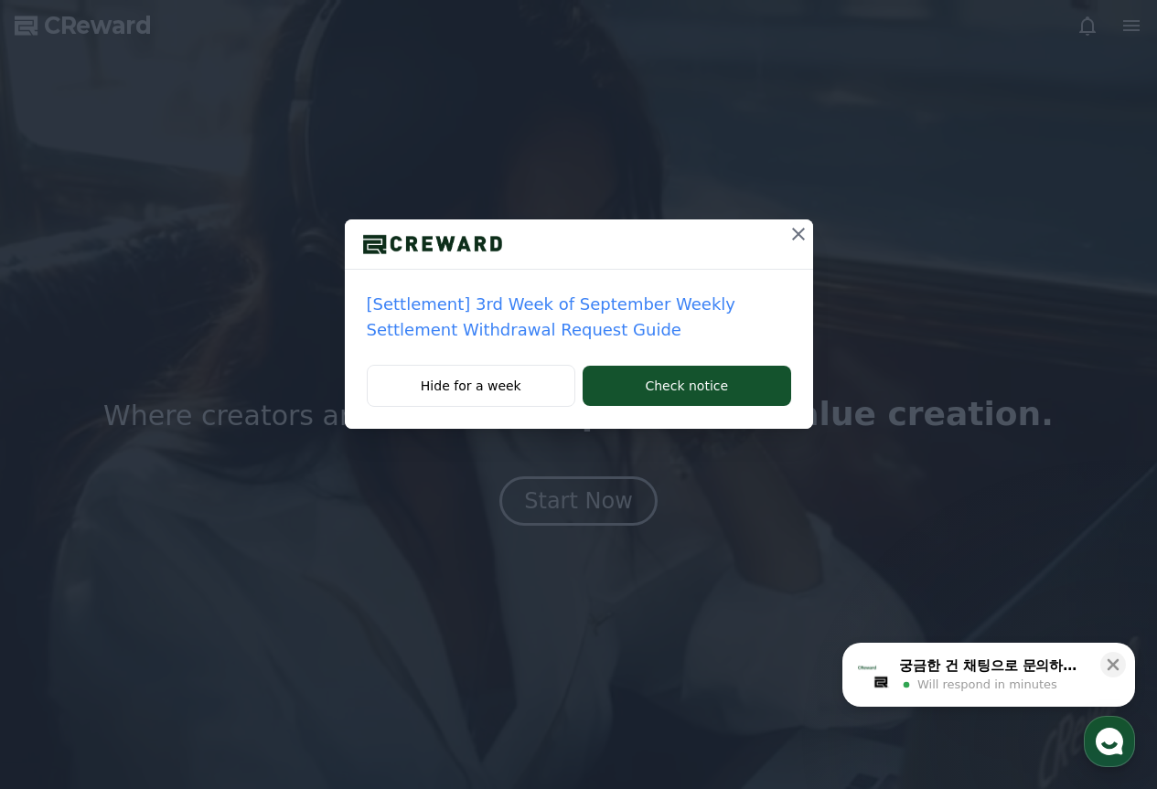
click at [799, 234] on icon at bounding box center [798, 234] width 22 height 22
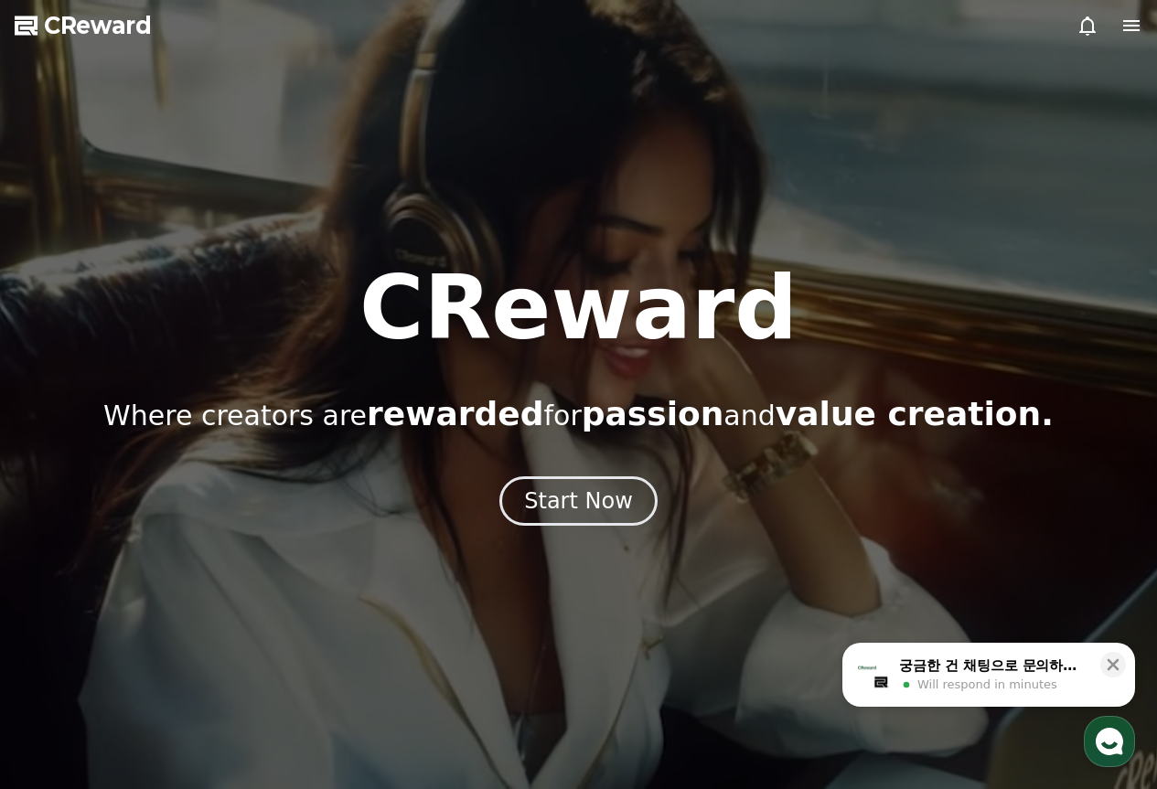
click at [1090, 13] on div at bounding box center [578, 394] width 1157 height 789
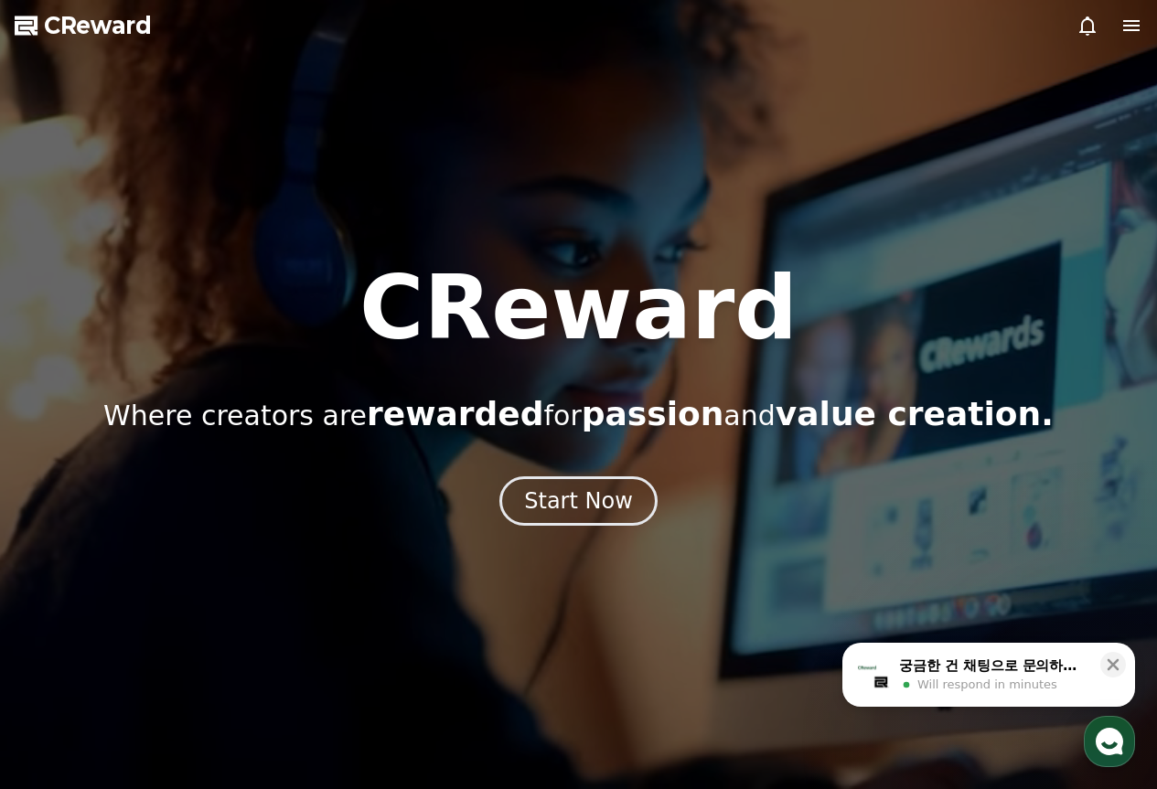
click at [1091, 34] on icon at bounding box center [1087, 26] width 22 height 22
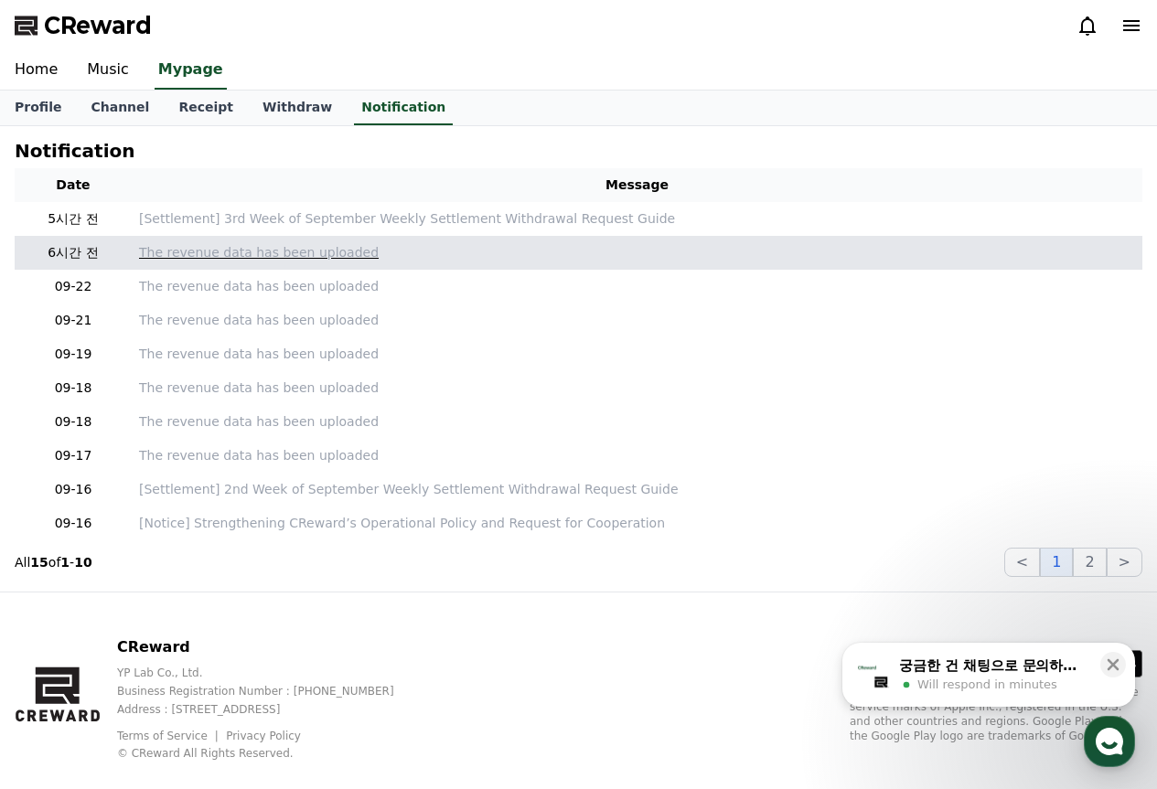
click at [285, 250] on p "The revenue data has been uploaded" at bounding box center [637, 252] width 996 height 19
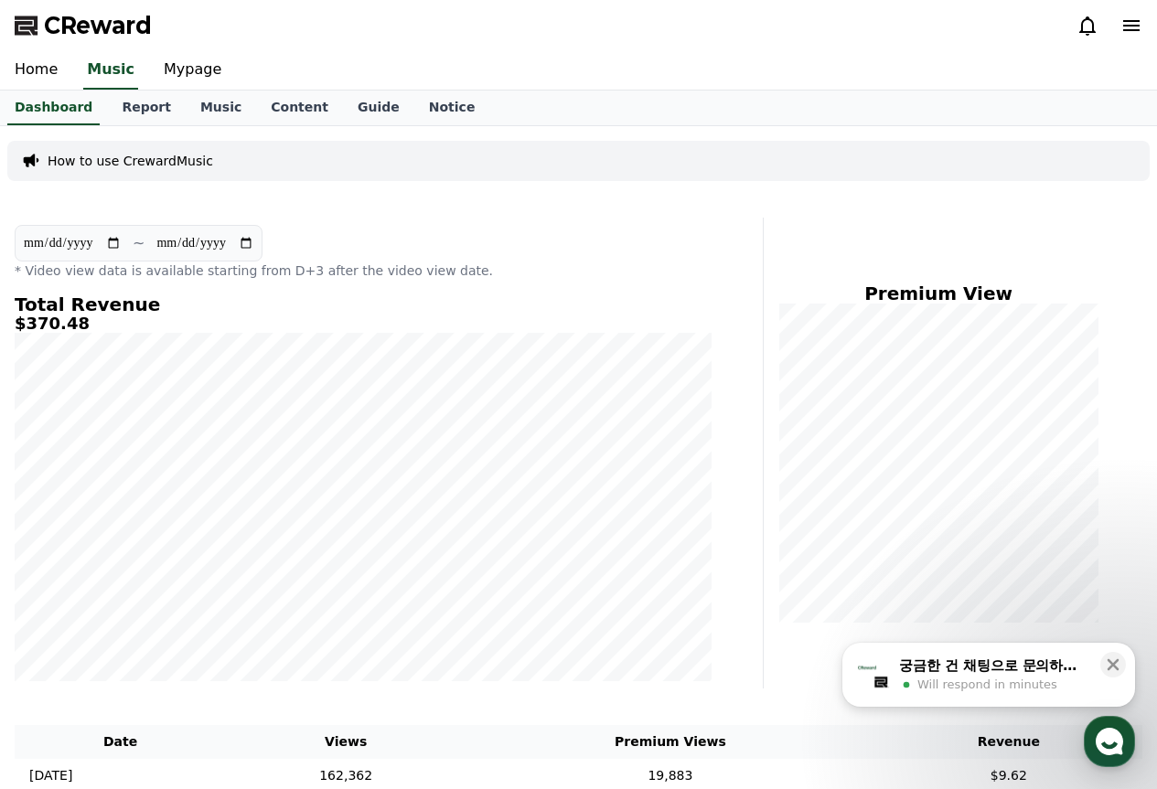
click at [1125, 23] on icon at bounding box center [1131, 26] width 22 height 22
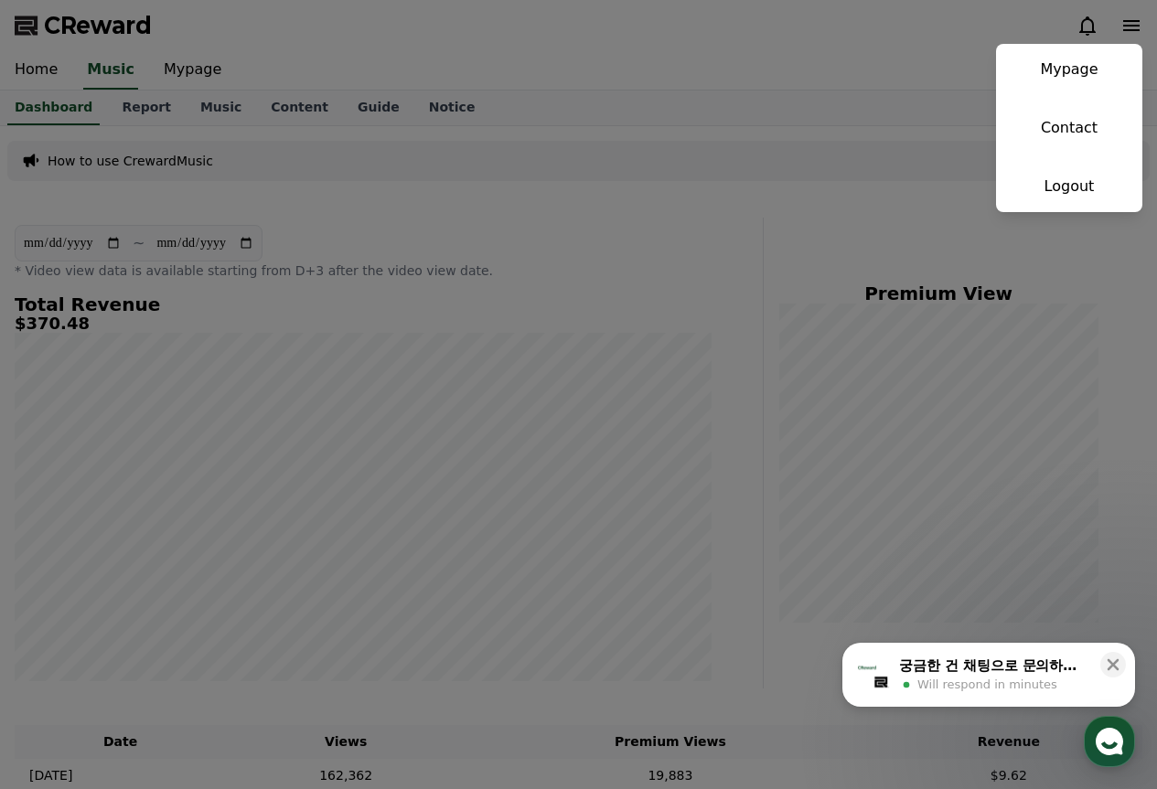
click at [1125, 23] on button "close" at bounding box center [578, 394] width 1157 height 789
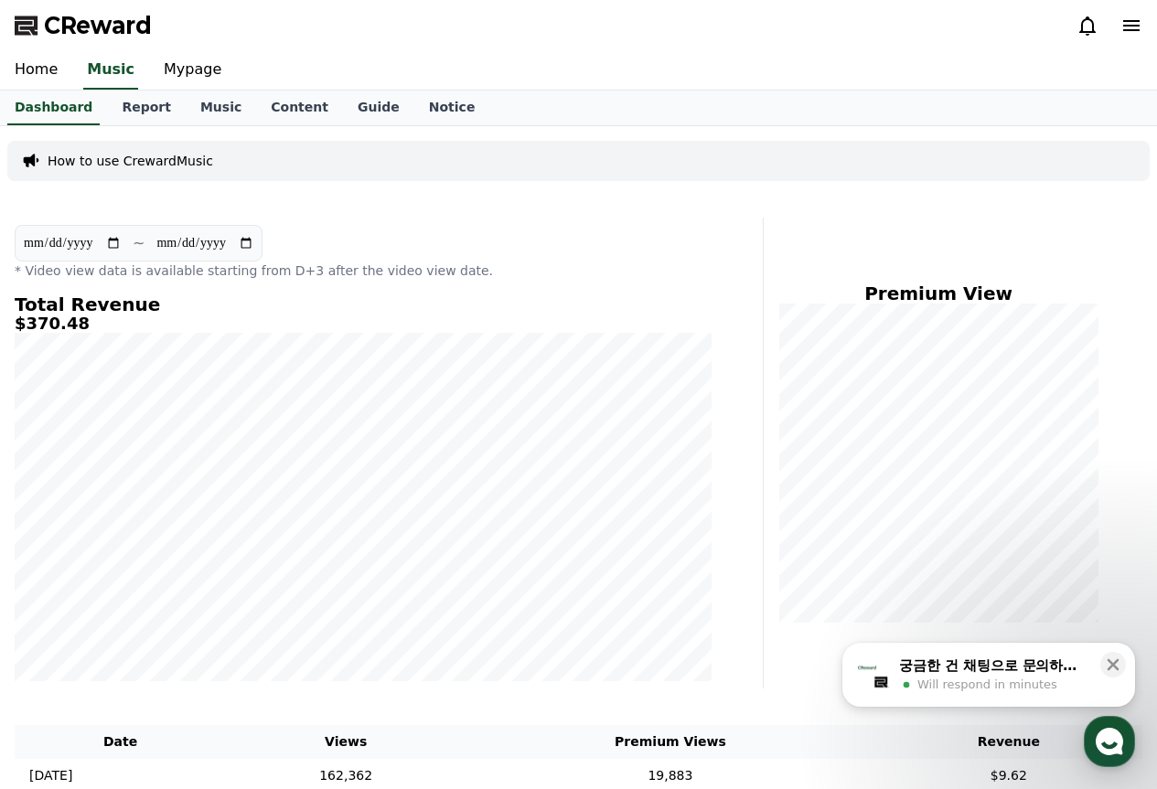
click at [1097, 26] on icon at bounding box center [1087, 26] width 22 height 22
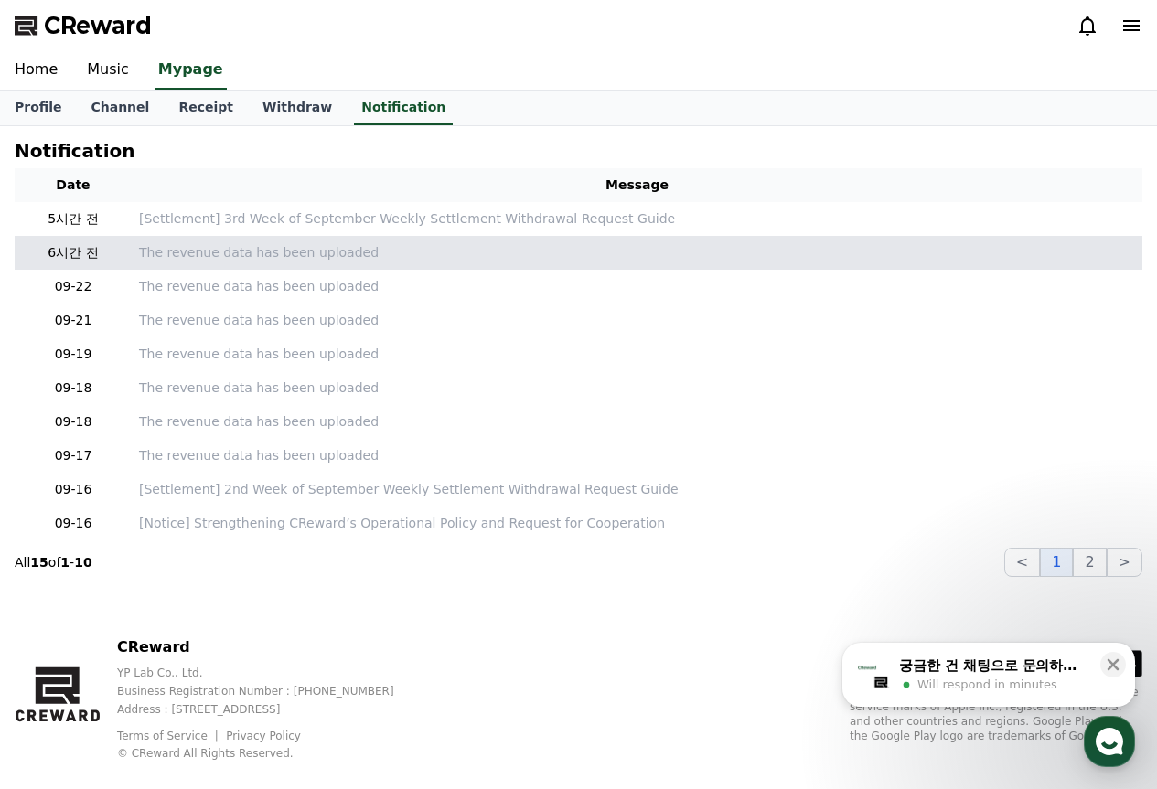
click at [76, 252] on p "6시간 전" at bounding box center [73, 252] width 102 height 19
click at [416, 242] on td "The revenue data has been uploaded" at bounding box center [637, 253] width 1010 height 34
click at [300, 260] on p "The revenue data has been uploaded" at bounding box center [637, 252] width 996 height 19
